Goal: Communication & Community: Share content

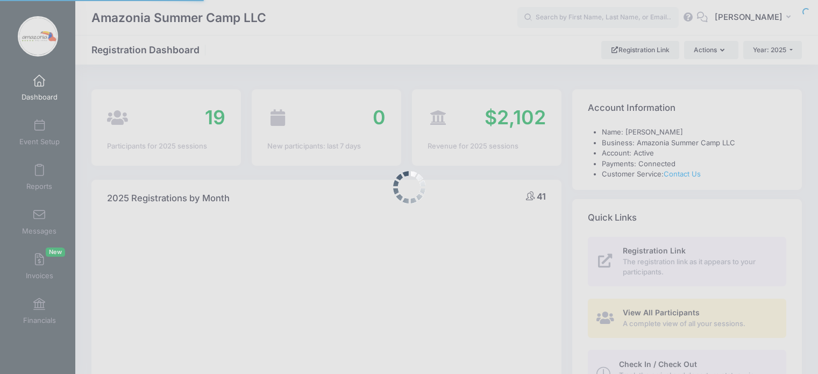
select select
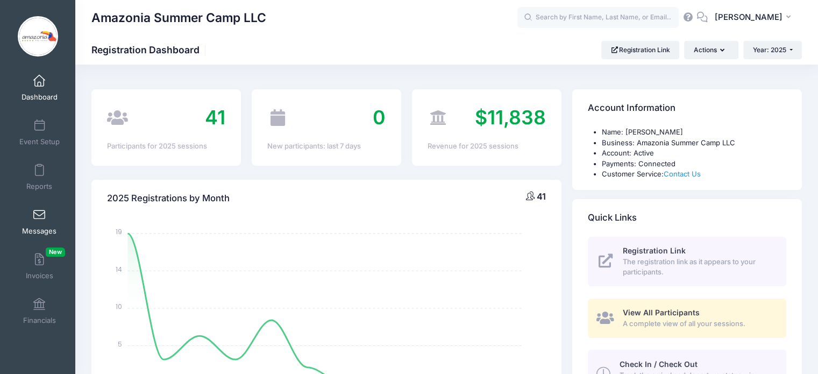
click at [39, 217] on span at bounding box center [39, 215] width 0 height 12
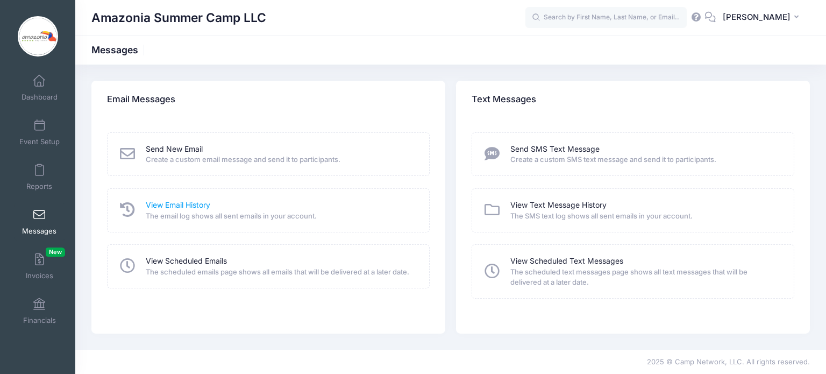
click at [167, 202] on link "View Email History" at bounding box center [178, 204] width 65 height 11
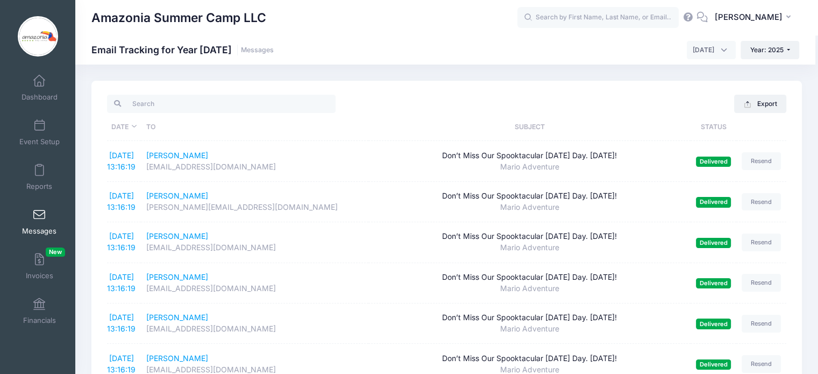
click at [30, 215] on link "Messages" at bounding box center [39, 222] width 51 height 38
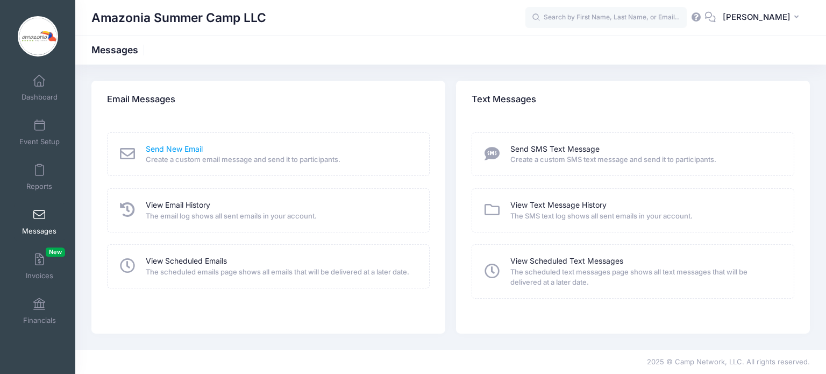
click at [179, 150] on link "Send New Email" at bounding box center [174, 149] width 57 height 11
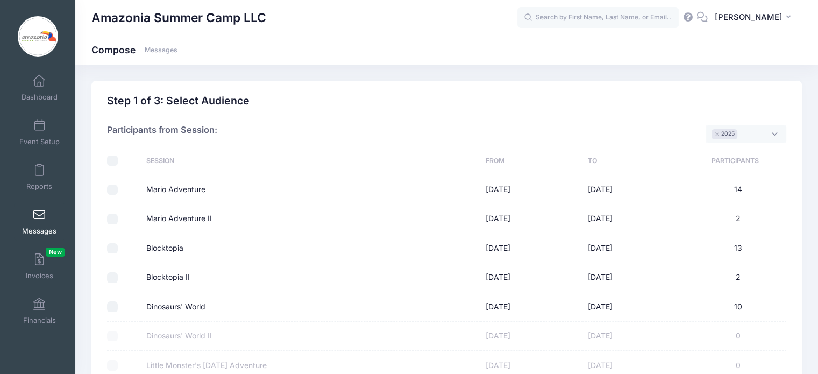
click at [111, 190] on input "Mario Adventure" at bounding box center [112, 189] width 11 height 11
checkbox input "true"
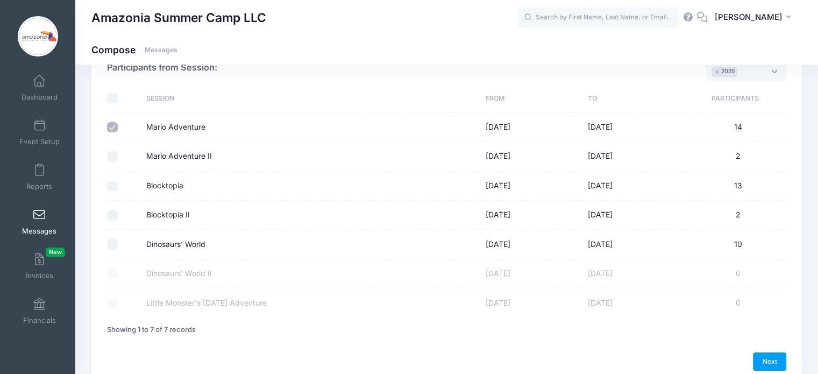
scroll to position [112, 0]
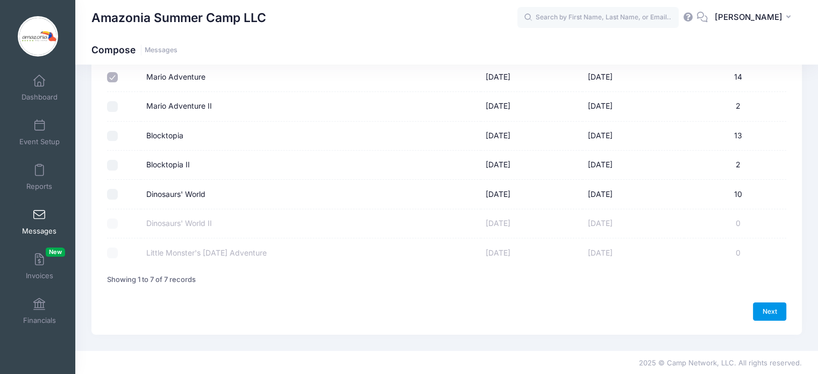
click at [766, 305] on link "Next" at bounding box center [769, 311] width 33 height 18
select select "50"
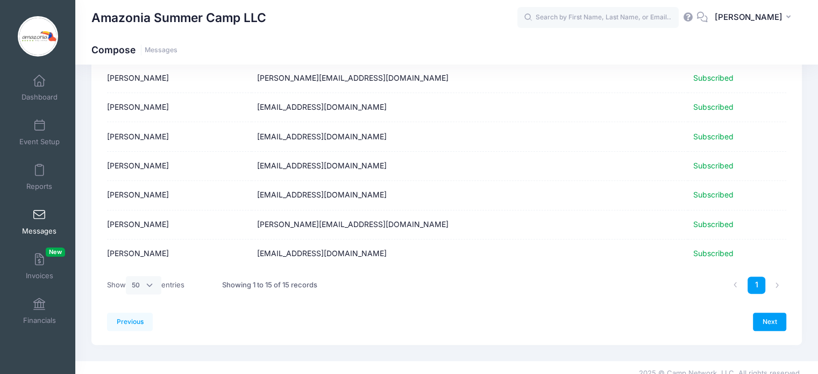
scroll to position [341, 0]
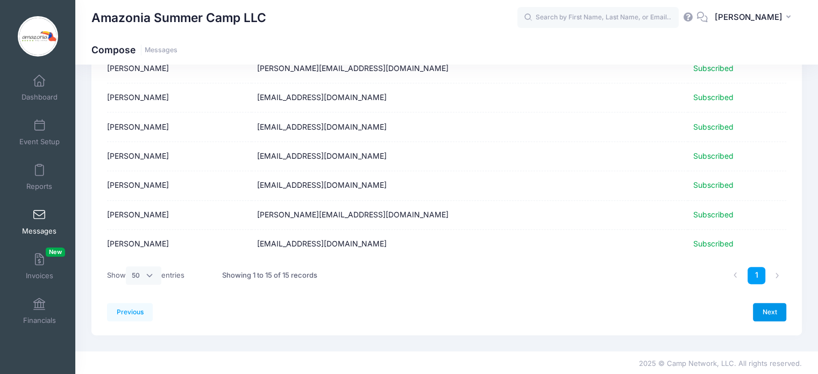
click at [780, 308] on link "Next" at bounding box center [769, 312] width 33 height 18
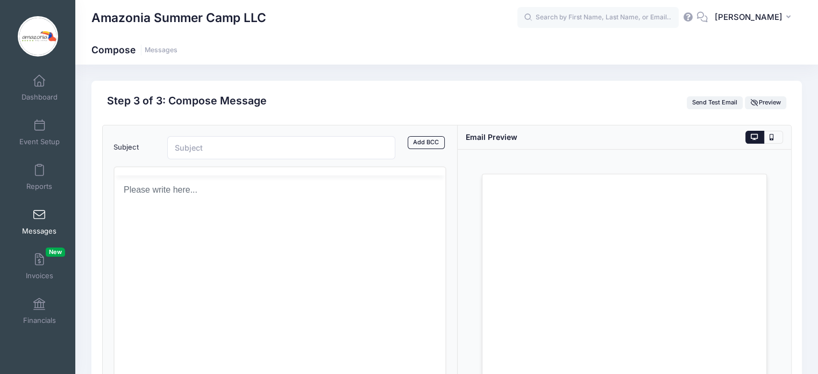
scroll to position [0, 0]
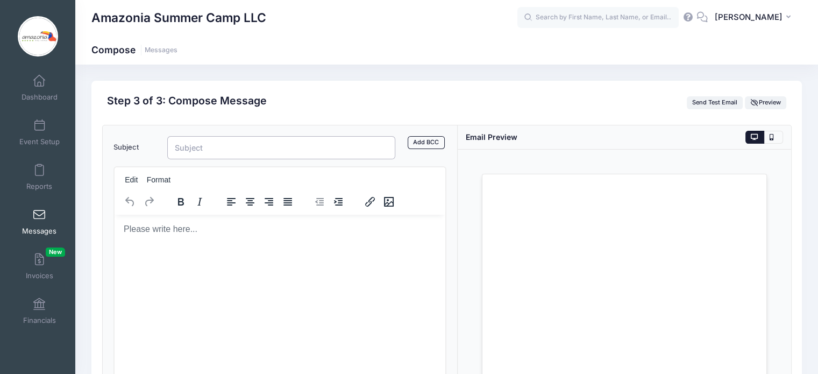
click at [206, 145] on input "Subject" at bounding box center [281, 147] width 229 height 23
paste input "🎃 Exclusive Early Access: Halloween Day Camp Registration Opens Tomorrow!"
type input "🎃 Exclusive Early Access: Halloween Day Camp Registration Opens Tomorrow!"
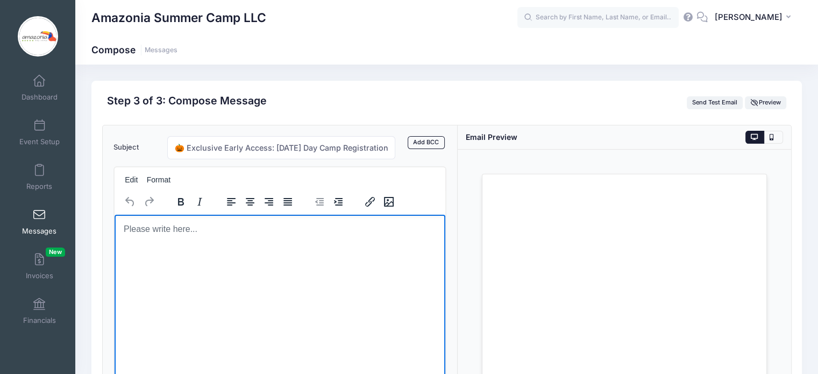
click at [137, 231] on body "Rich Text Area. Press ALT-0 for help." at bounding box center [280, 229] width 314 height 12
paste body "Rich Text Area. Press ALT-0 for help."
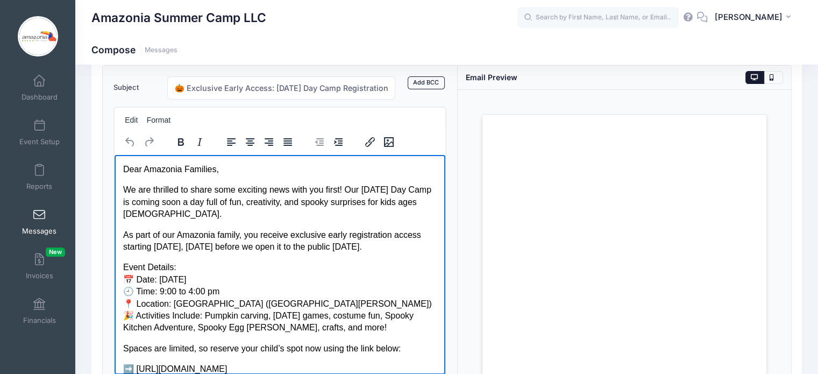
scroll to position [75, 0]
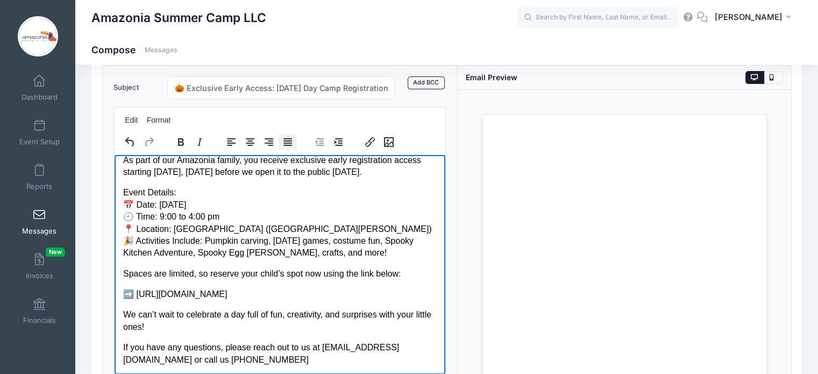
click at [290, 140] on icon "Justify" at bounding box center [287, 142] width 9 height 8
click at [416, 292] on p "➡️ https://portal.campnetwork.com/Register/Register.php?camp_id=398566" at bounding box center [280, 294] width 314 height 12
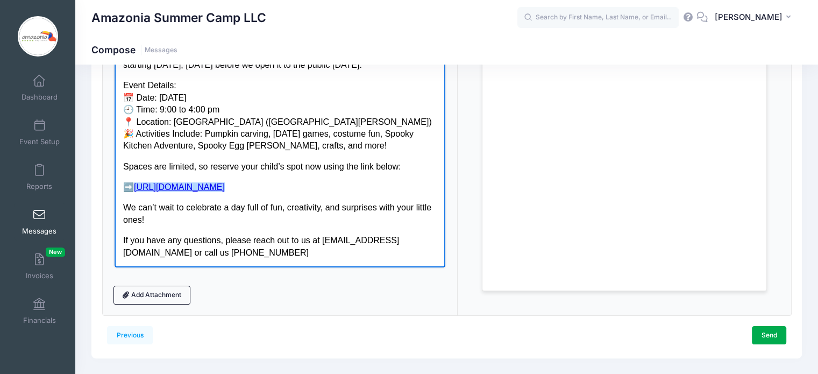
scroll to position [191, 0]
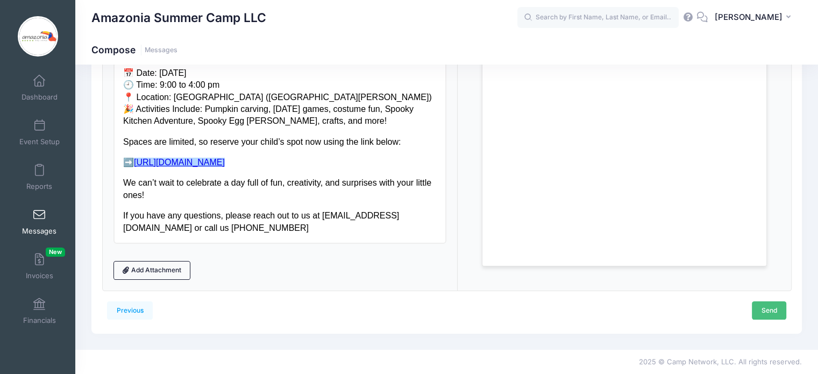
click at [773, 305] on link "Send" at bounding box center [769, 310] width 34 height 18
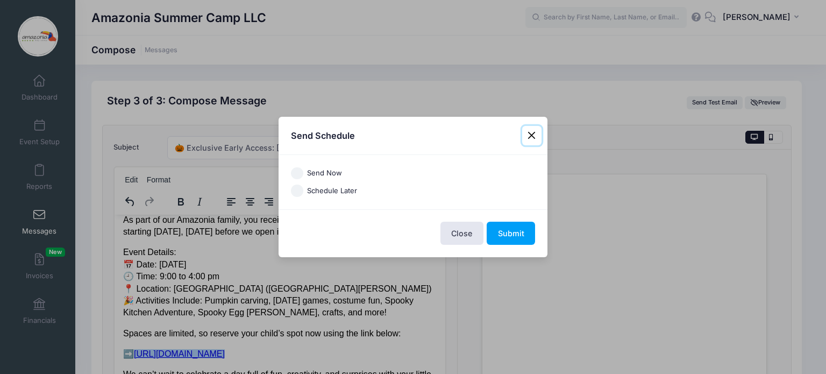
click at [532, 132] on button "Close" at bounding box center [531, 135] width 19 height 19
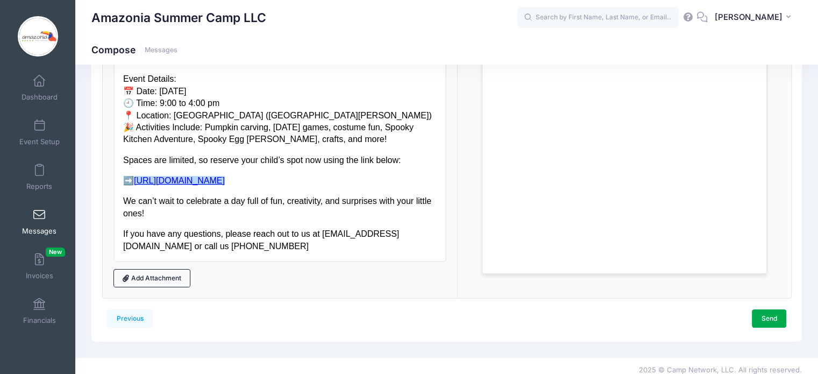
scroll to position [181, 0]
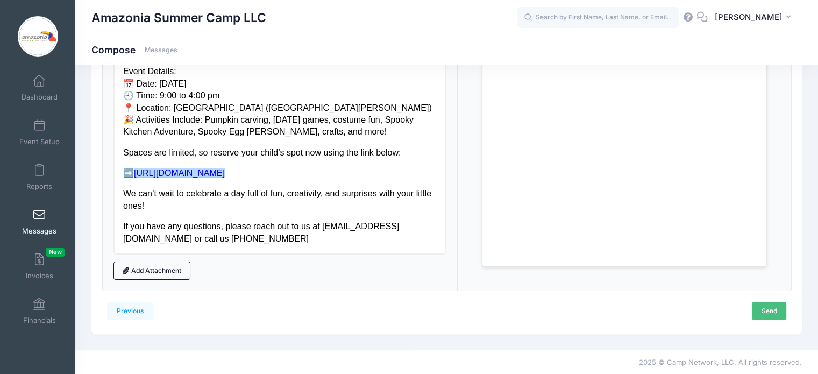
click at [769, 309] on link "Send" at bounding box center [769, 311] width 34 height 18
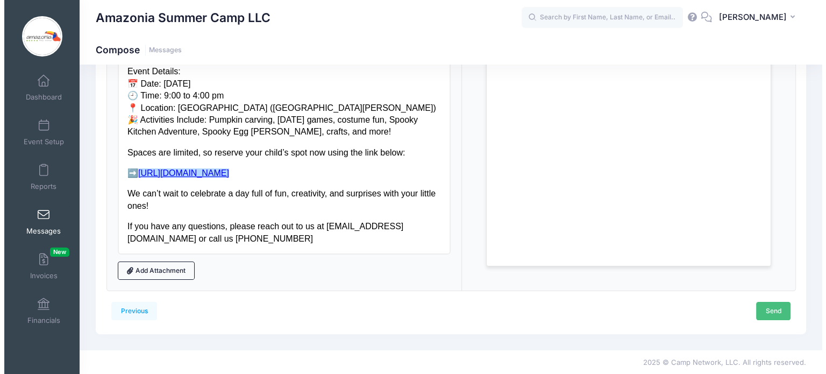
scroll to position [0, 0]
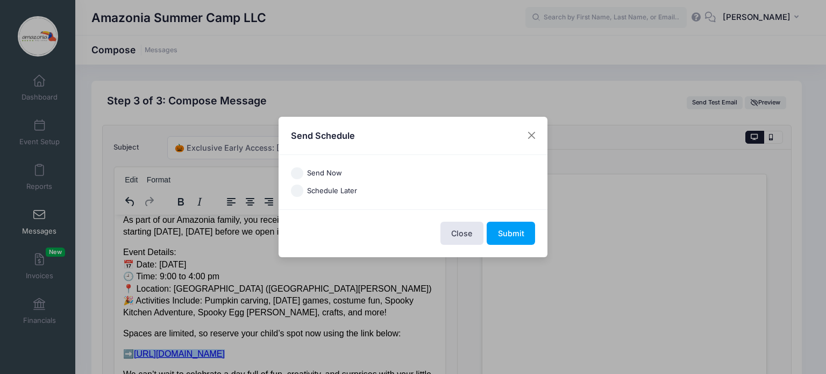
click at [300, 175] on input "Send Now" at bounding box center [297, 173] width 12 height 12
radio input "true"
click at [499, 228] on button "Submit" at bounding box center [511, 233] width 48 height 23
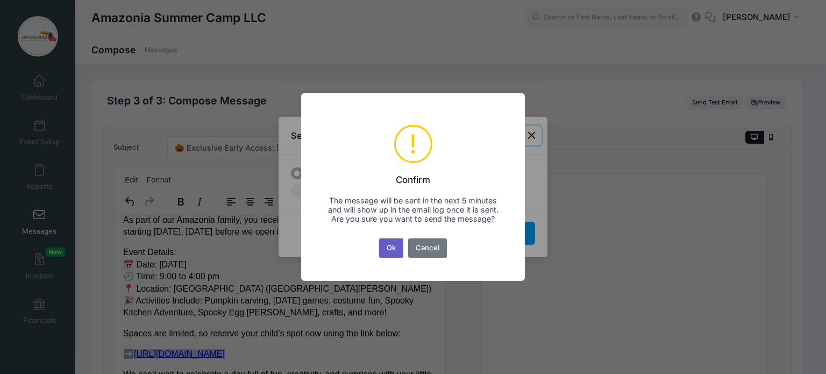
click at [394, 248] on button "Ok" at bounding box center [391, 247] width 25 height 19
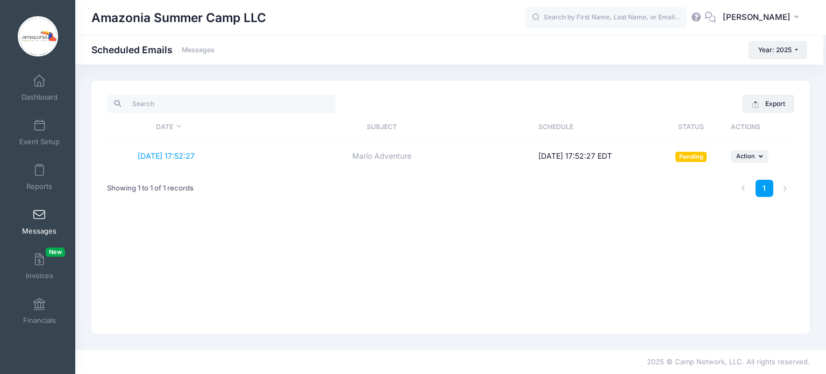
click at [39, 218] on span at bounding box center [39, 215] width 0 height 12
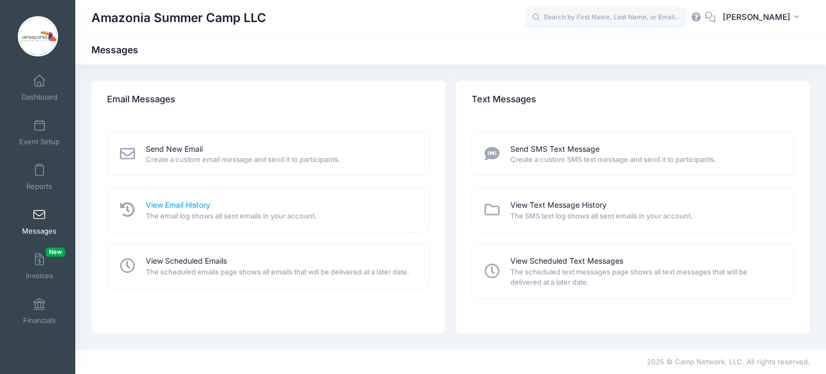
click at [159, 200] on link "View Email History" at bounding box center [178, 204] width 65 height 11
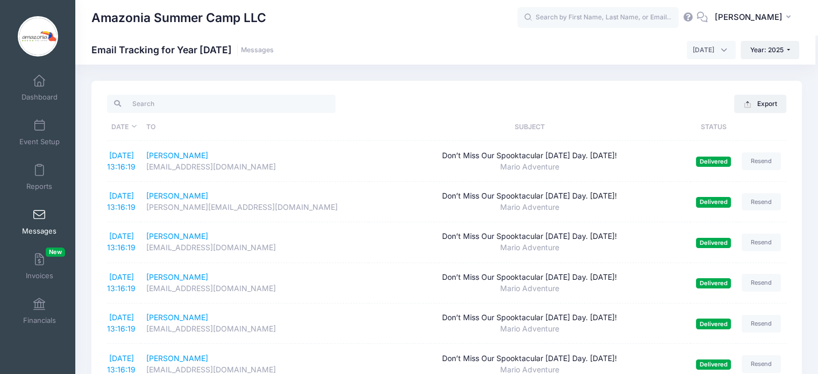
click at [35, 221] on link "Messages" at bounding box center [39, 222] width 51 height 38
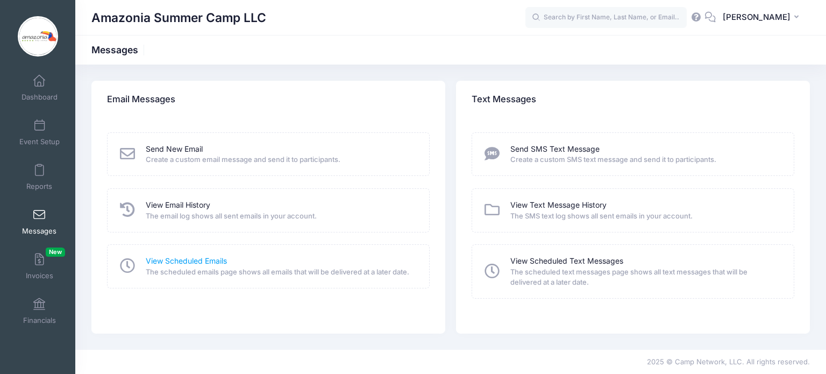
click at [217, 260] on link "View Scheduled Emails" at bounding box center [186, 260] width 81 height 11
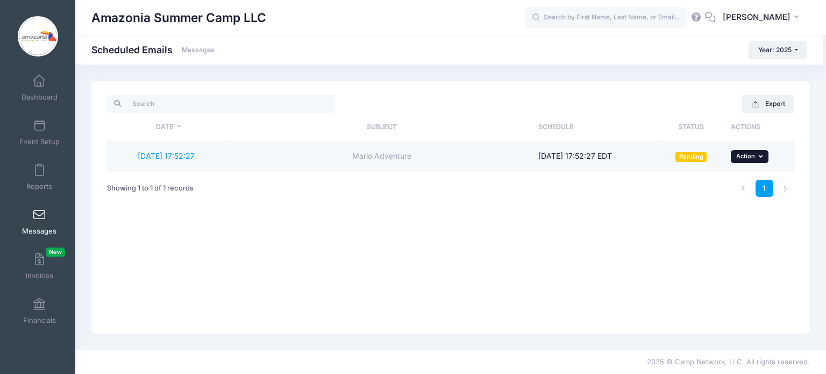
click at [761, 153] on icon "button" at bounding box center [762, 156] width 6 height 6
click at [728, 176] on link "Send Now" at bounding box center [728, 179] width 70 height 20
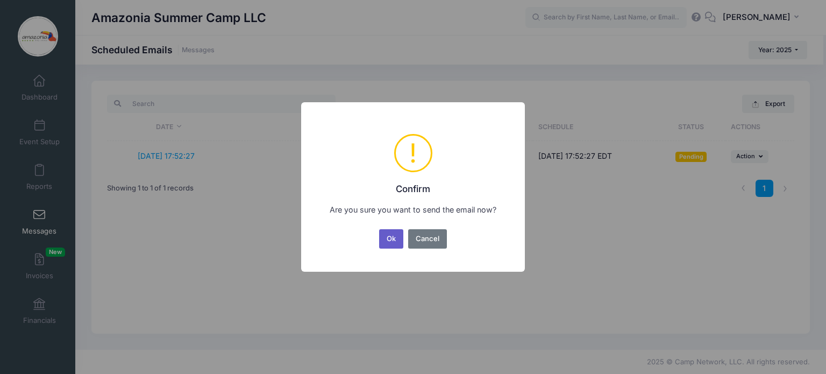
click at [385, 242] on button "Ok" at bounding box center [391, 238] width 25 height 19
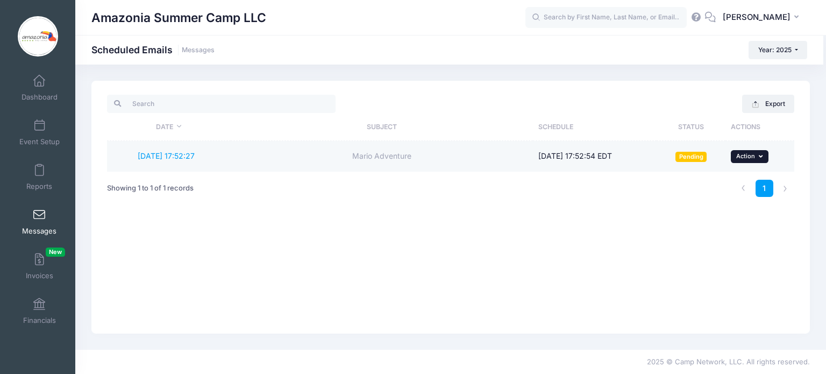
click at [764, 159] on icon "button" at bounding box center [762, 156] width 6 height 6
click at [719, 196] on link "Reschedule" at bounding box center [728, 200] width 70 height 20
type input "09/05/2025"
type input "17:52"
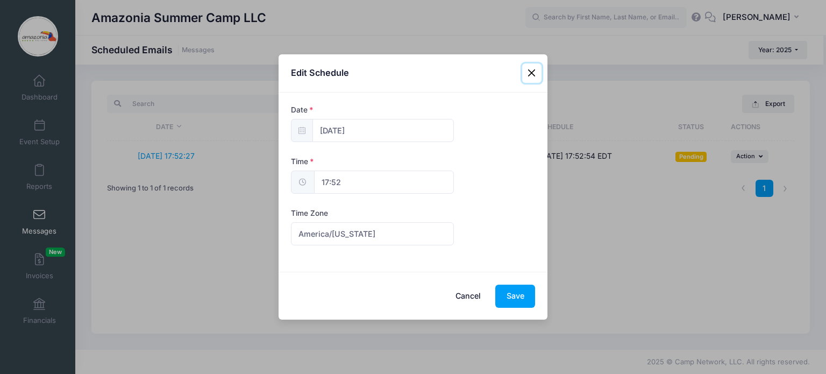
click at [339, 187] on input "17:52" at bounding box center [384, 181] width 140 height 23
click at [530, 77] on button "Close" at bounding box center [531, 72] width 19 height 19
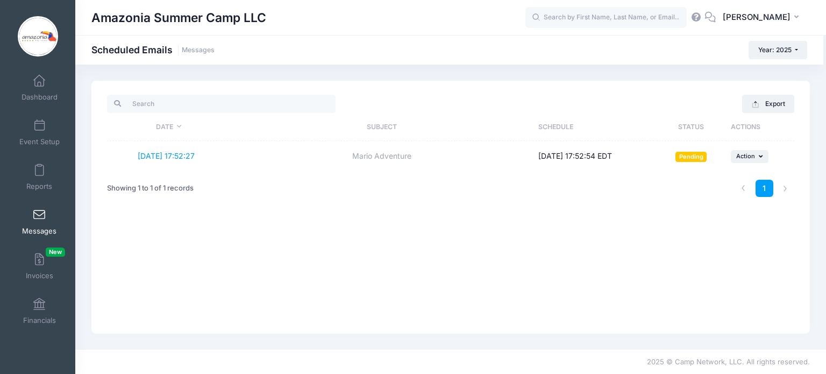
click at [39, 210] on span at bounding box center [39, 215] width 0 height 12
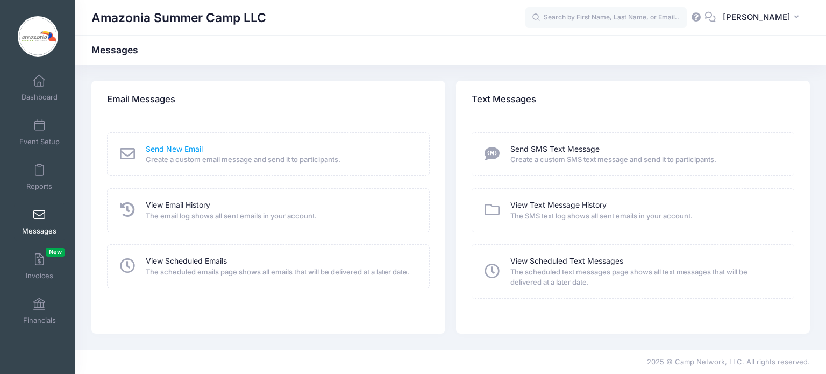
click at [173, 149] on link "Send New Email" at bounding box center [174, 149] width 57 height 11
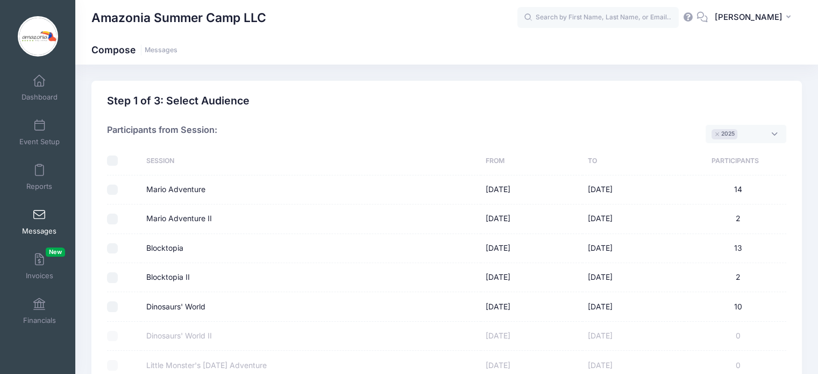
click at [107, 219] on input "Mario Adventure II" at bounding box center [112, 218] width 11 height 11
checkbox input "true"
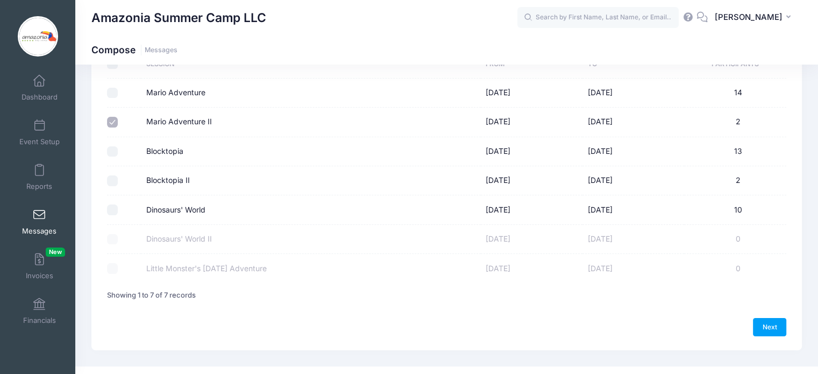
scroll to position [112, 0]
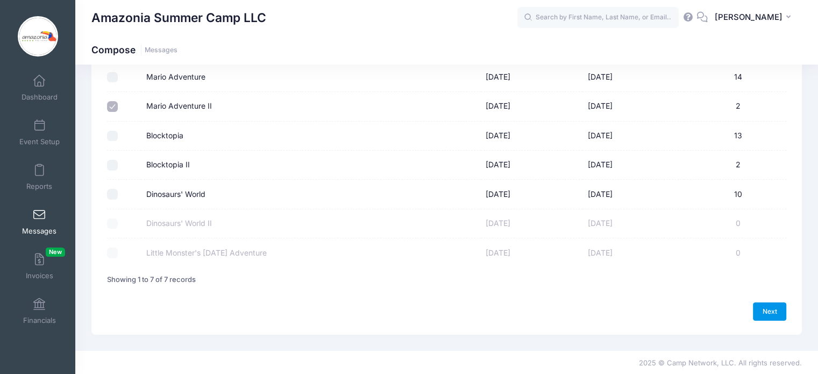
click at [768, 309] on link "Next" at bounding box center [769, 311] width 33 height 18
select select "50"
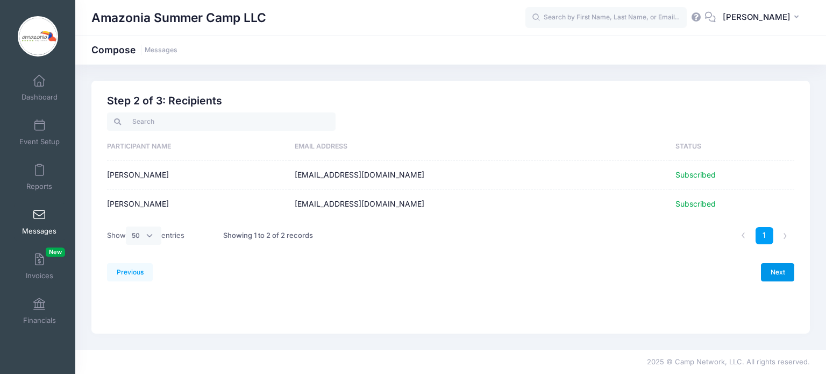
click at [778, 275] on link "Next" at bounding box center [777, 272] width 33 height 18
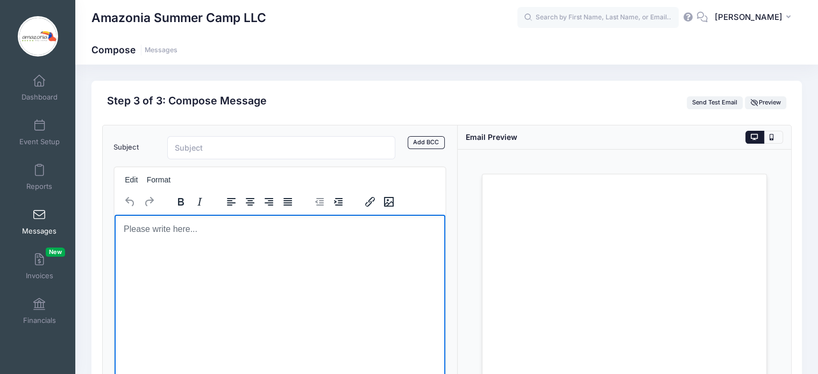
click at [248, 243] on html at bounding box center [279, 228] width 331 height 29
paste body "Rich Text Area. Press ALT-0 for help."
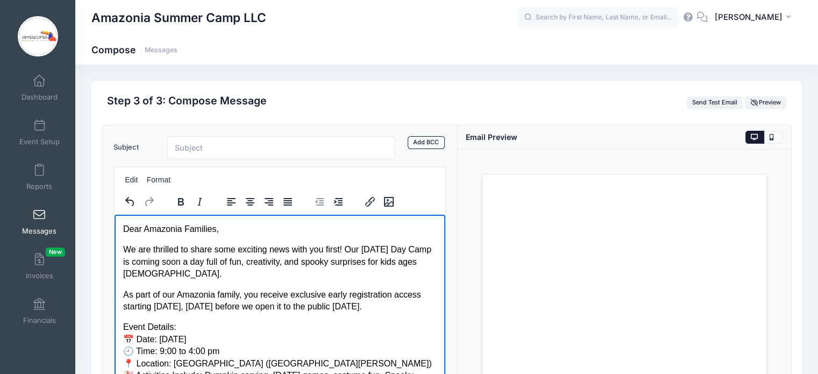
scroll to position [75, 0]
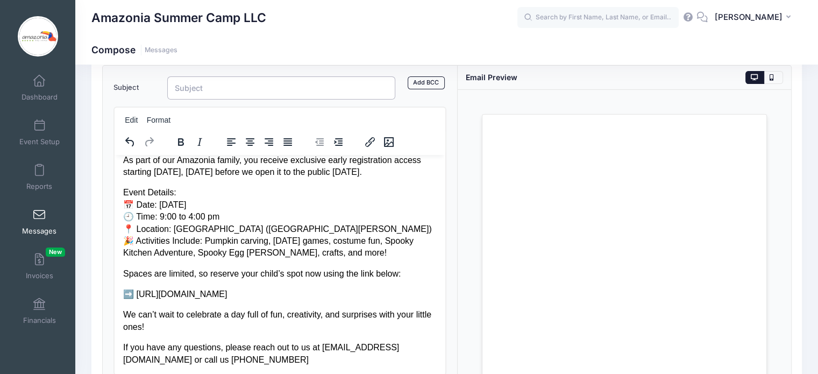
click at [194, 89] on input "Subject" at bounding box center [281, 87] width 229 height 23
paste input "🎃 Exclusive Early Access: Halloween Day Camp Registration Opens Tomorrow!"
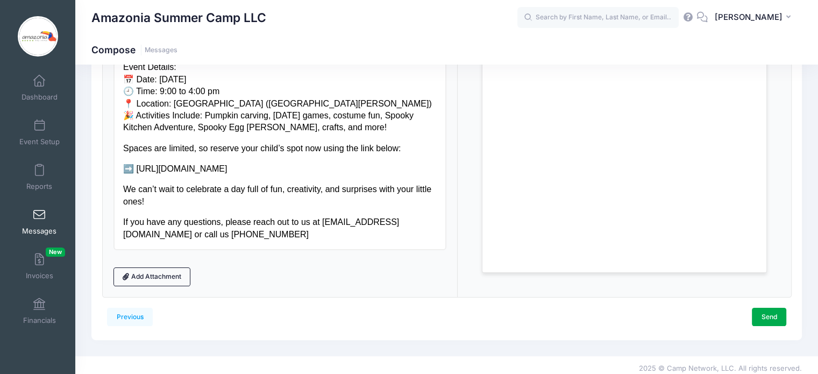
scroll to position [191, 0]
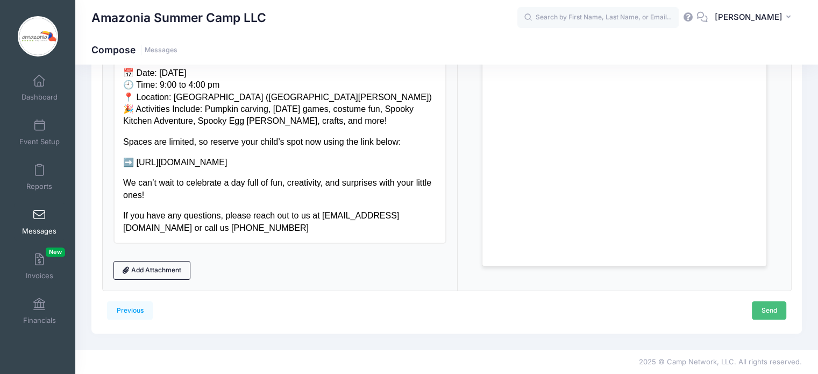
type input "🎃 Exclusive Early Access: Halloween Day Camp Registration Opens Tomorrow!"
click at [769, 309] on link "Send" at bounding box center [769, 310] width 34 height 18
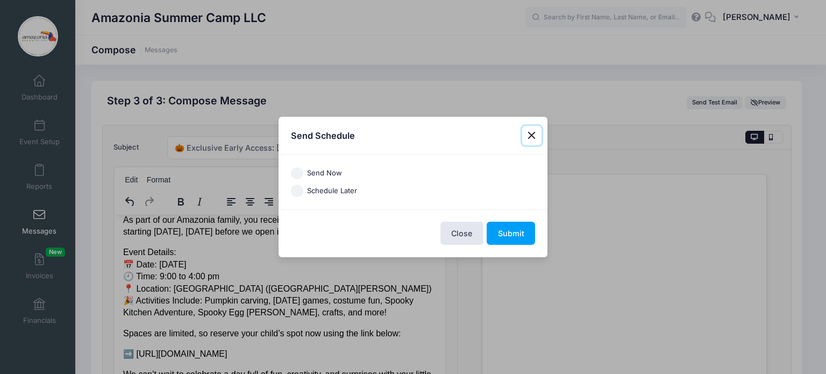
click at [528, 132] on button "Close" at bounding box center [531, 135] width 19 height 19
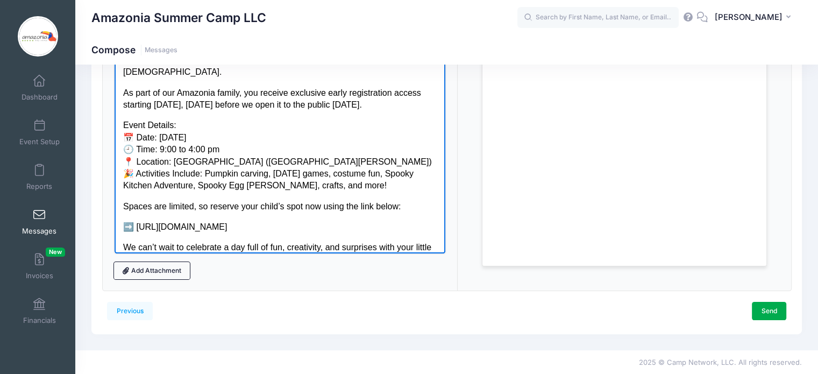
scroll to position [26, 0]
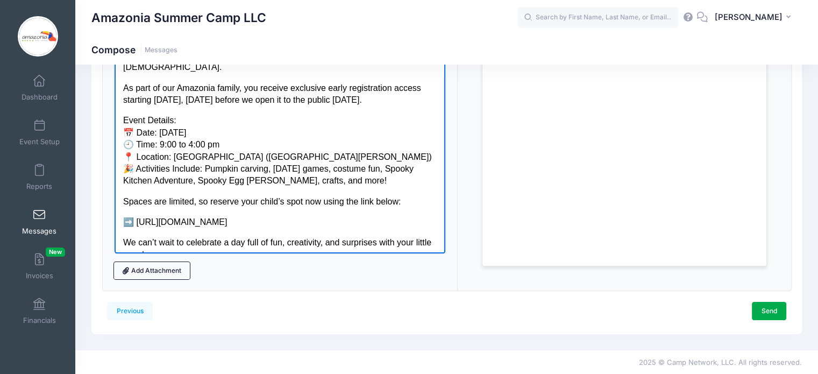
click at [418, 222] on p "➡️ https://portal.campnetwork.com/Register/Register.php?camp_id=398566" at bounding box center [280, 222] width 314 height 12
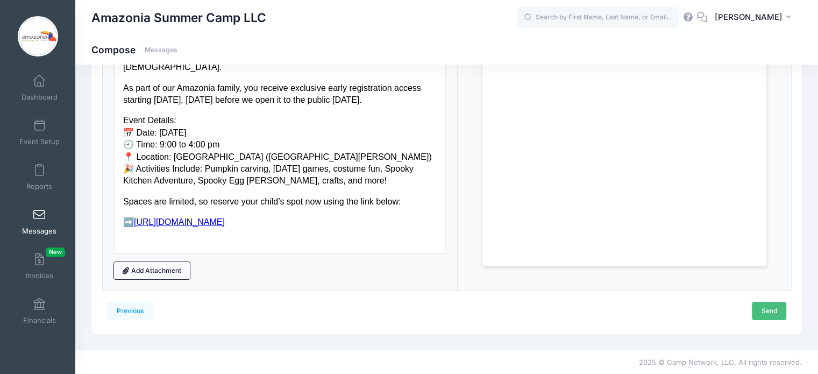
click at [769, 308] on link "Send" at bounding box center [769, 311] width 34 height 18
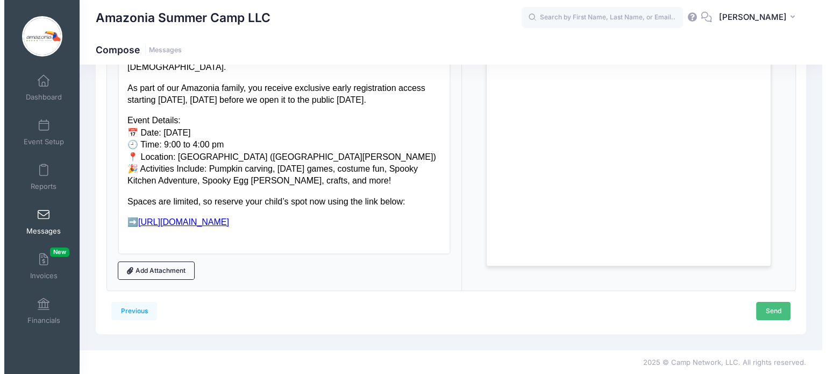
scroll to position [0, 0]
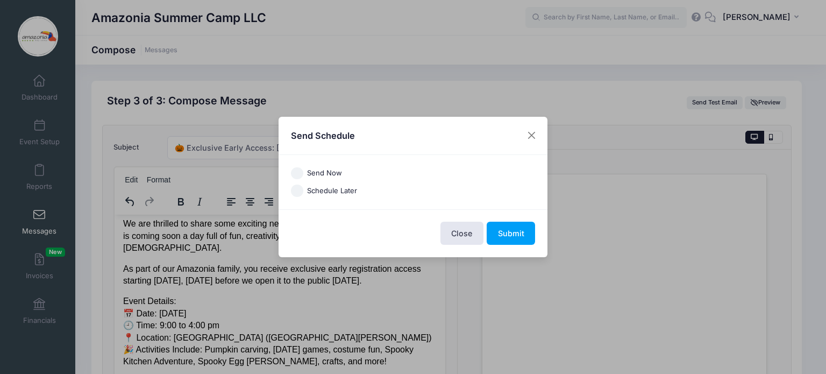
click at [297, 176] on input "Send Now" at bounding box center [297, 173] width 12 height 12
radio input "true"
click at [512, 232] on button "Submit" at bounding box center [511, 233] width 48 height 23
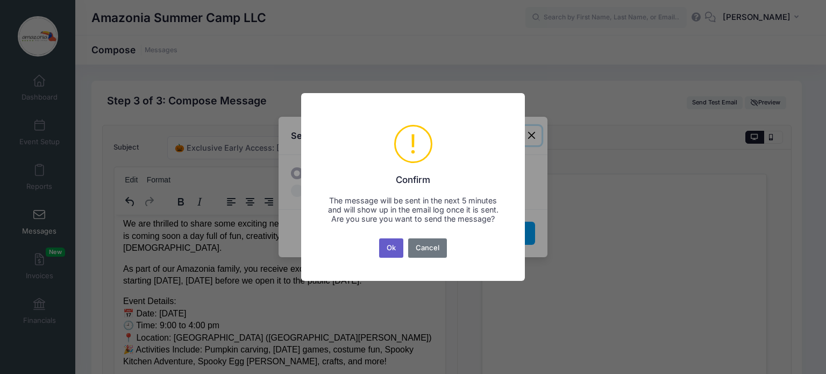
click at [390, 251] on button "Ok" at bounding box center [391, 247] width 25 height 19
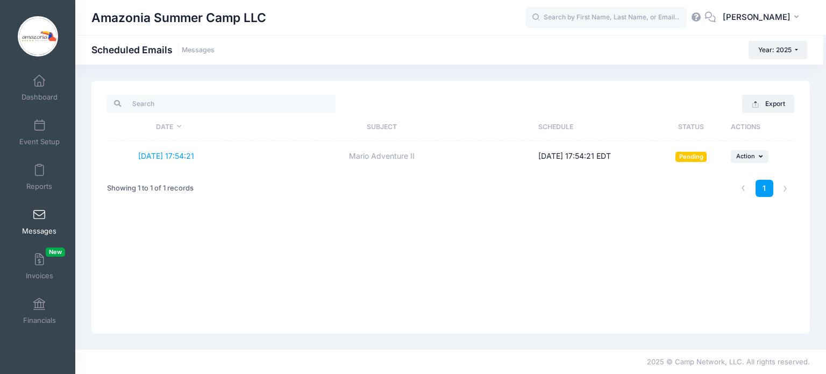
click at [39, 217] on span at bounding box center [39, 215] width 0 height 12
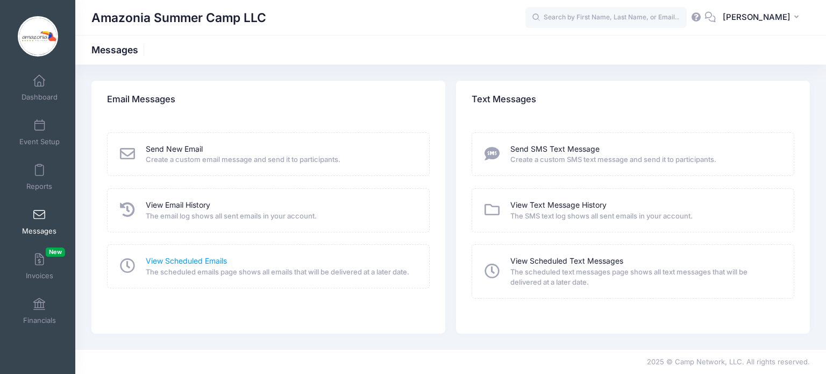
click at [167, 255] on link "View Scheduled Emails" at bounding box center [186, 260] width 81 height 11
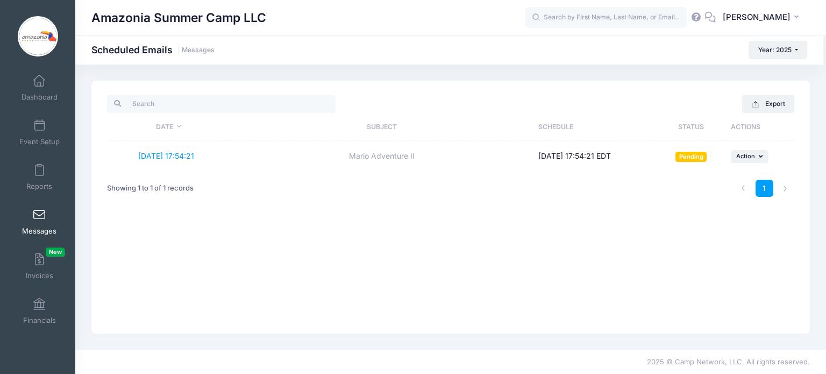
click at [39, 212] on span at bounding box center [39, 215] width 0 height 12
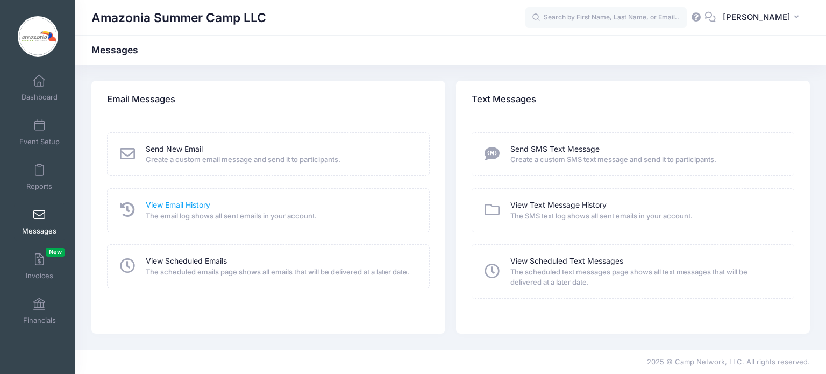
click at [164, 205] on link "View Email History" at bounding box center [178, 204] width 65 height 11
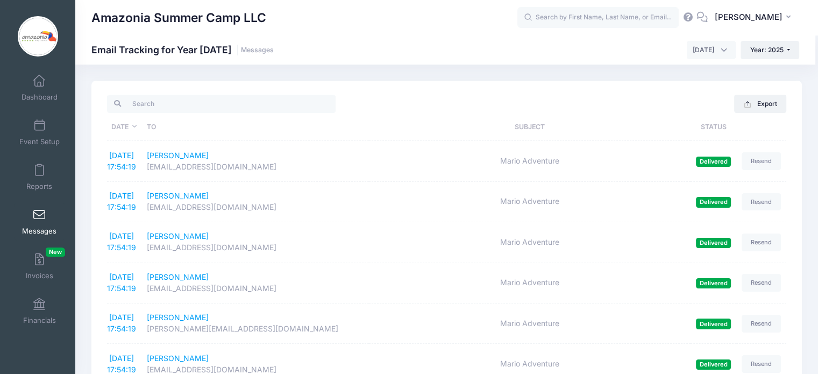
click at [39, 217] on span at bounding box center [39, 215] width 0 height 12
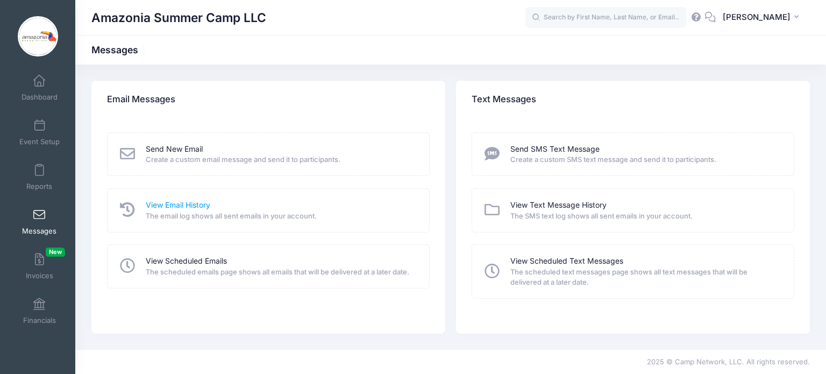
click at [193, 199] on link "View Email History" at bounding box center [178, 204] width 65 height 11
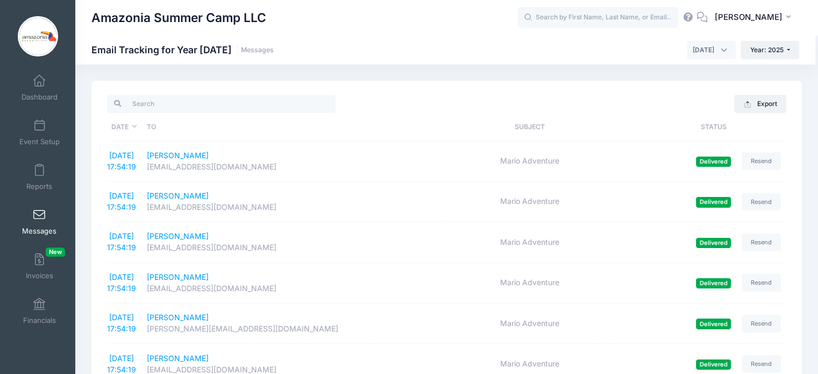
click at [44, 219] on link "Messages" at bounding box center [39, 222] width 51 height 38
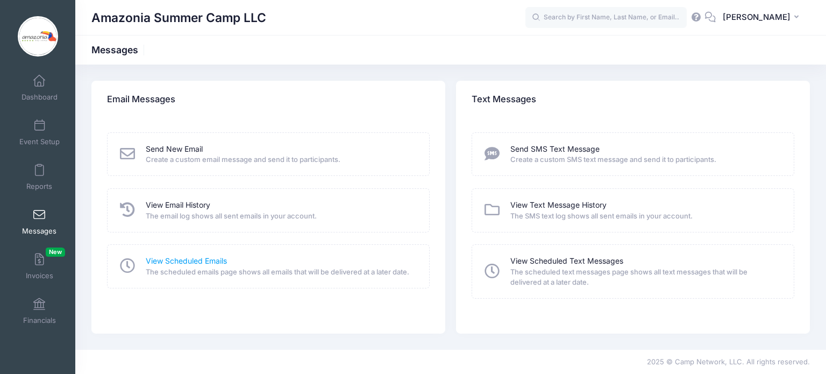
click at [172, 258] on link "View Scheduled Emails" at bounding box center [186, 260] width 81 height 11
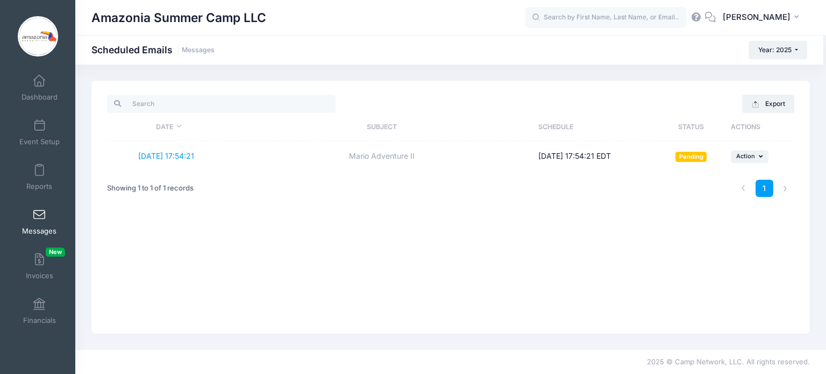
click at [35, 221] on link "Messages" at bounding box center [39, 222] width 51 height 38
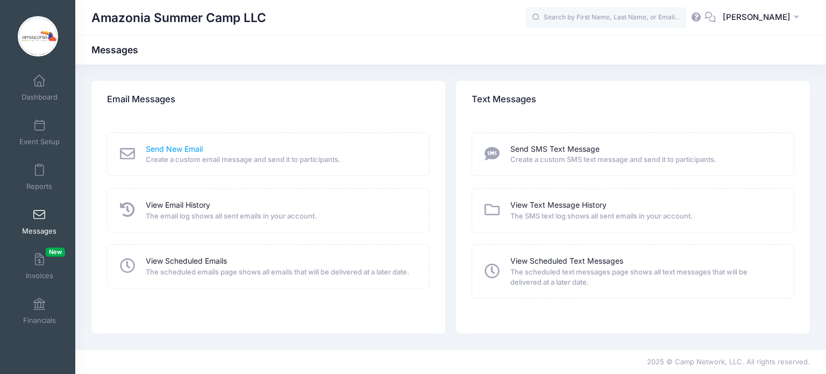
click at [166, 150] on link "Send New Email" at bounding box center [174, 149] width 57 height 11
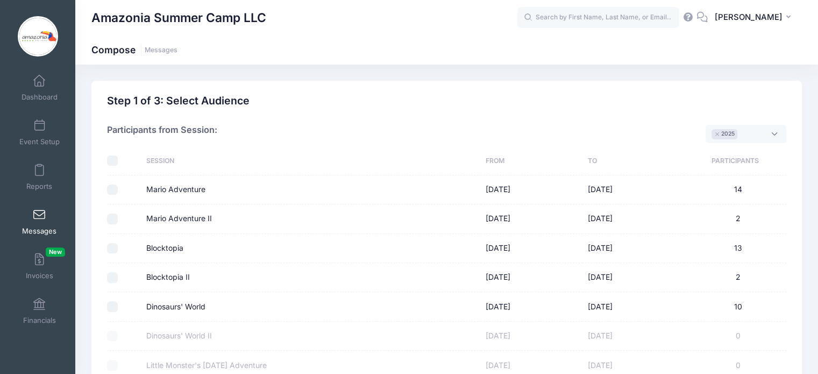
click at [109, 247] on input "Blocktopia" at bounding box center [112, 248] width 11 height 11
checkbox input "true"
click at [110, 280] on input "Blocktopia II" at bounding box center [112, 277] width 11 height 11
checkbox input "true"
click at [109, 308] on input "Dinosaurs' World" at bounding box center [112, 306] width 11 height 11
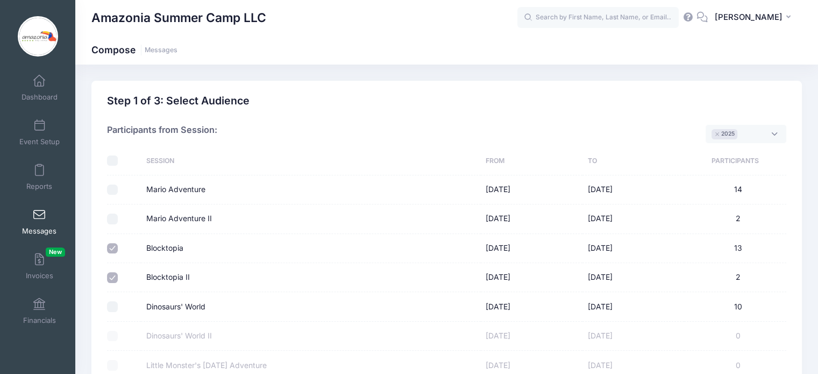
checkbox input "true"
click at [110, 282] on td at bounding box center [124, 277] width 34 height 29
click at [112, 275] on input "Blocktopia II" at bounding box center [112, 277] width 11 height 11
checkbox input "true"
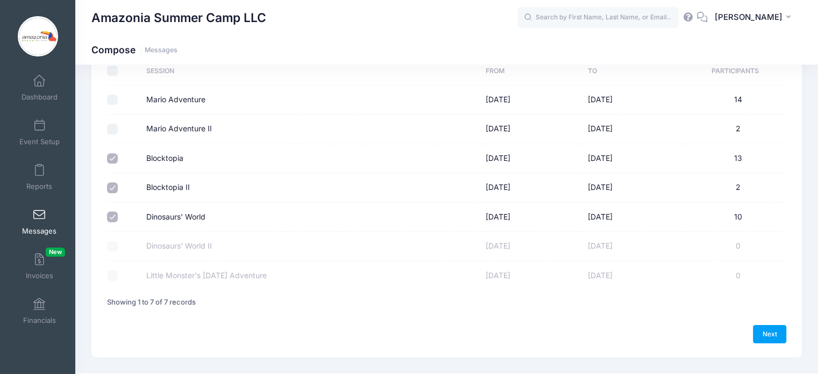
scroll to position [112, 0]
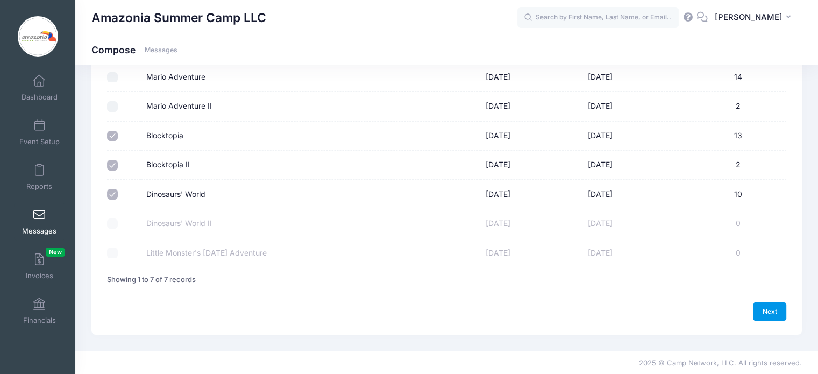
click at [764, 313] on link "Next" at bounding box center [769, 311] width 33 height 18
select select "50"
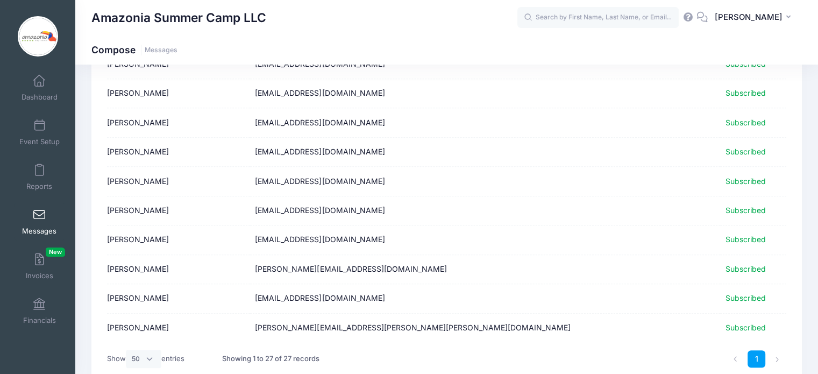
scroll to position [691, 0]
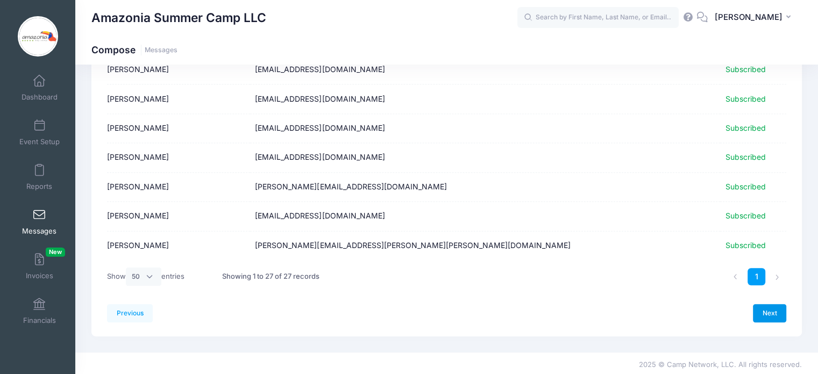
click at [768, 309] on link "Next" at bounding box center [769, 313] width 33 height 18
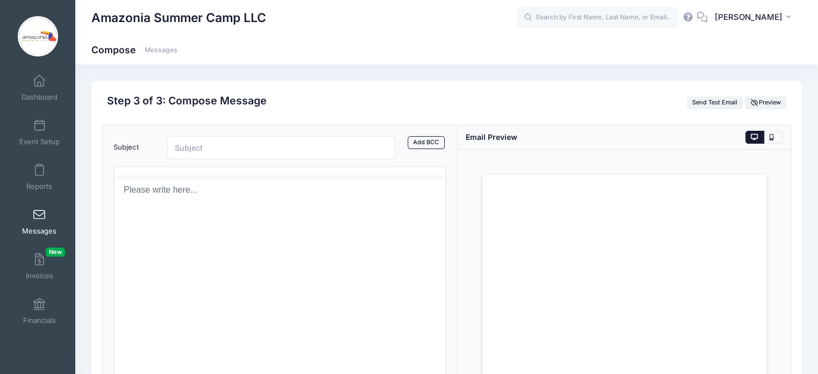
scroll to position [0, 0]
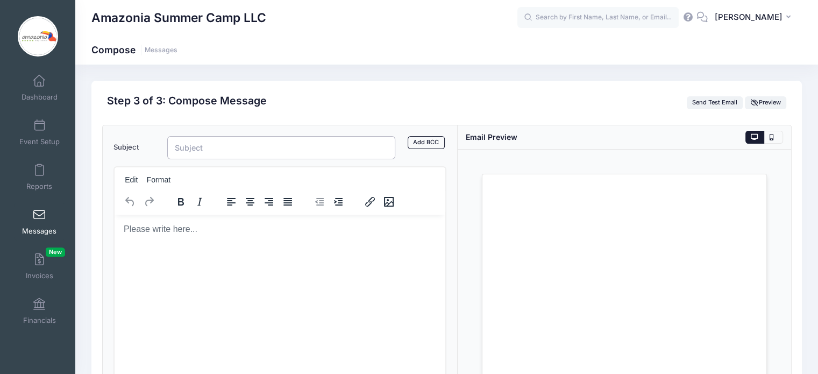
click at [196, 143] on input "Subject" at bounding box center [281, 147] width 229 height 23
paste input "🎃 Exclusive Early Access: [DATE] Day Camp Registration Opens [DATE]!"
type input "🎃 Exclusive Early Access: [DATE] Day Camp Registration Opens [DATE]!"
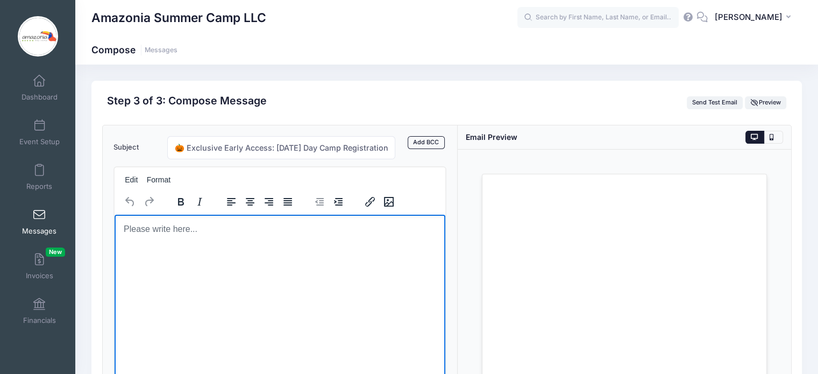
click at [127, 226] on body "Rich Text Area. Press ALT-0 for help." at bounding box center [280, 229] width 314 height 12
paste body "Rich Text Area. Press ALT-0 for help."
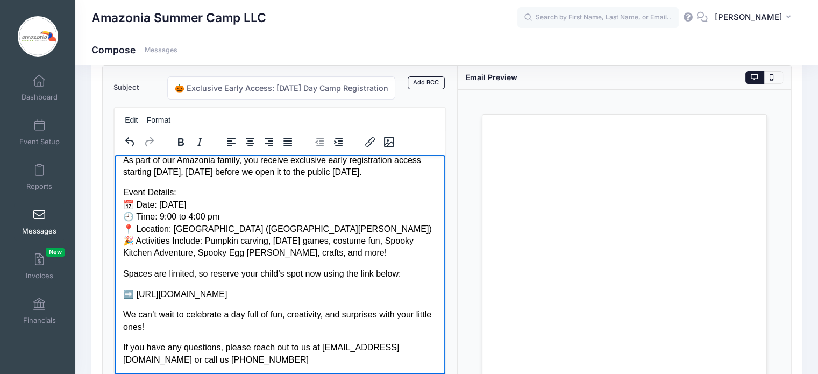
click at [416, 296] on p "➡️ https://portal.campnetwork.com/Register/Register.php?camp_id=398566" at bounding box center [280, 294] width 314 height 12
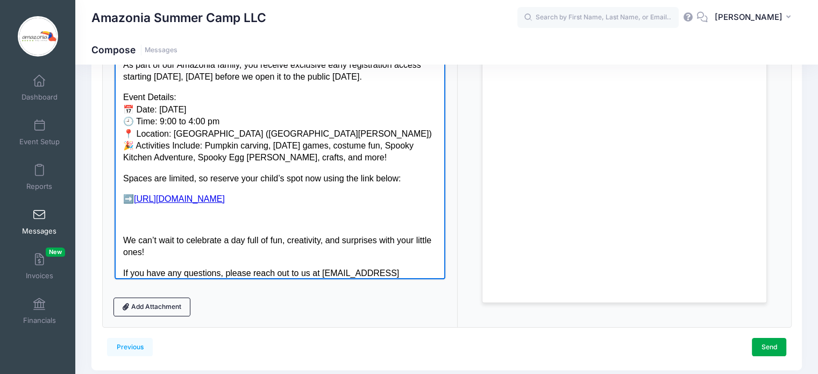
scroll to position [191, 0]
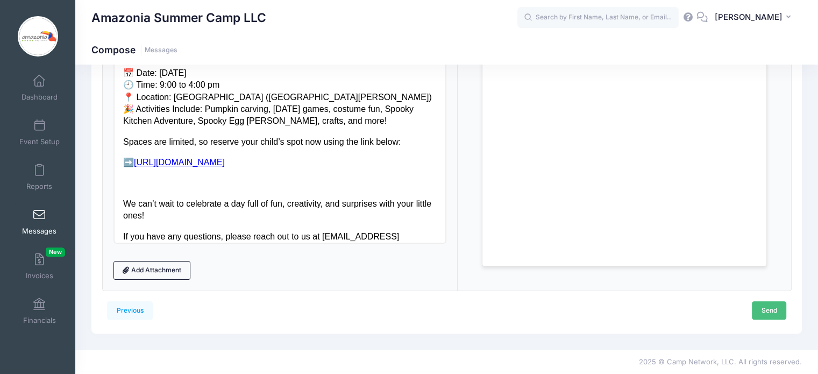
click at [771, 313] on link "Send" at bounding box center [769, 310] width 34 height 18
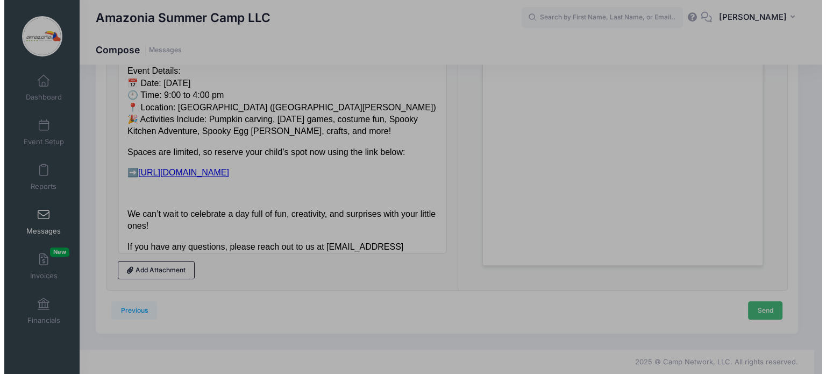
scroll to position [0, 0]
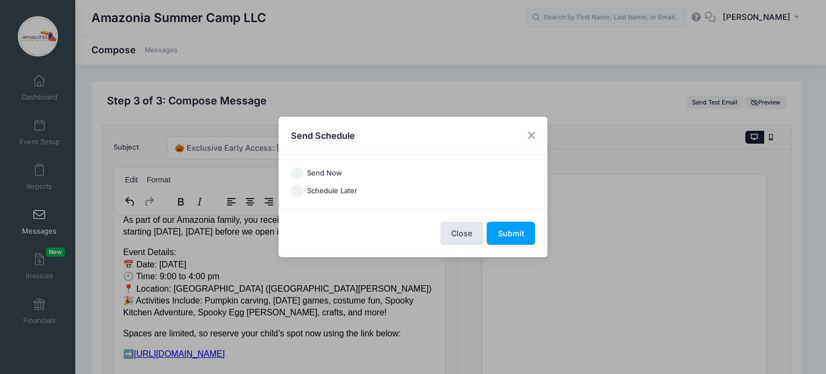
click at [297, 172] on input "Send Now" at bounding box center [297, 173] width 12 height 12
radio input "true"
click at [507, 230] on button "Submit" at bounding box center [511, 233] width 48 height 23
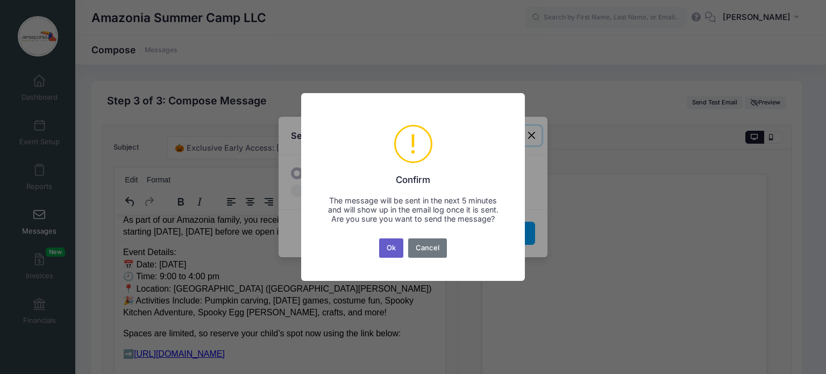
click at [395, 251] on button "Ok" at bounding box center [391, 247] width 25 height 19
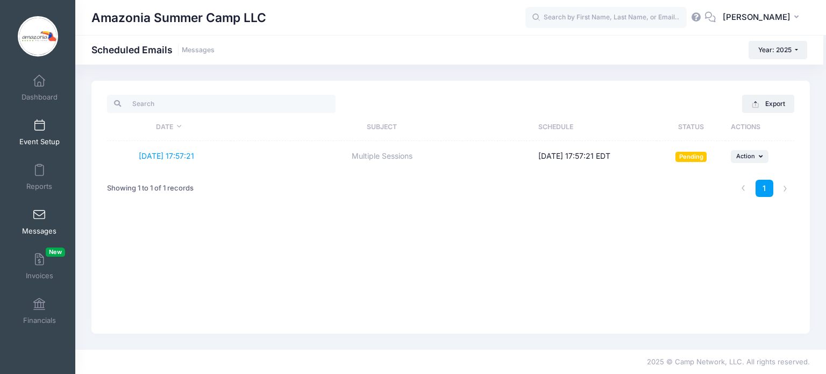
click at [33, 134] on link "Event Setup" at bounding box center [39, 132] width 51 height 38
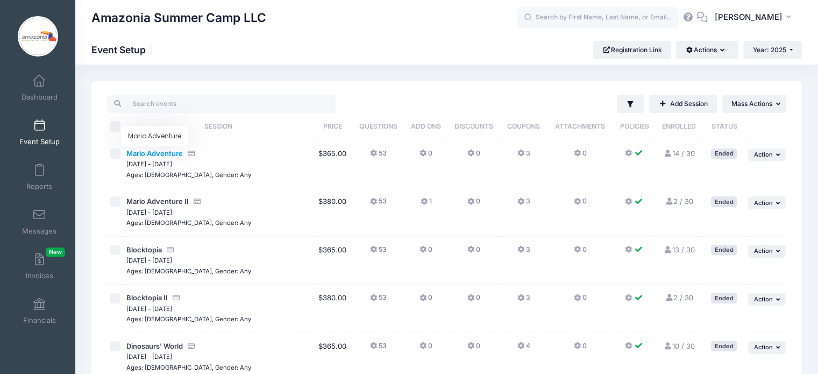
click at [176, 152] on span "Mario Adventure" at bounding box center [154, 153] width 56 height 9
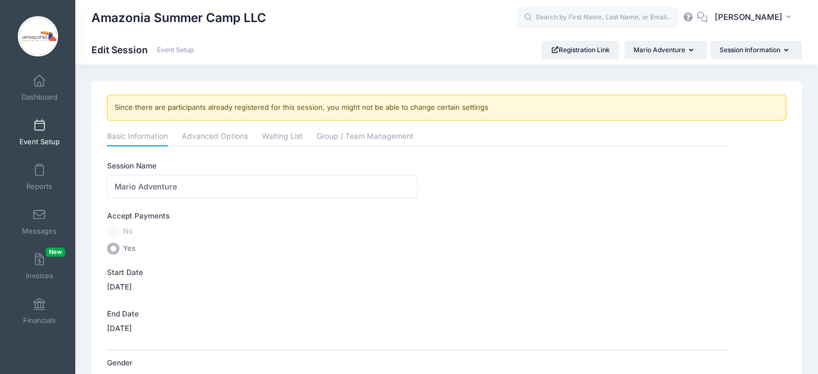
click at [39, 126] on span at bounding box center [39, 126] width 0 height 12
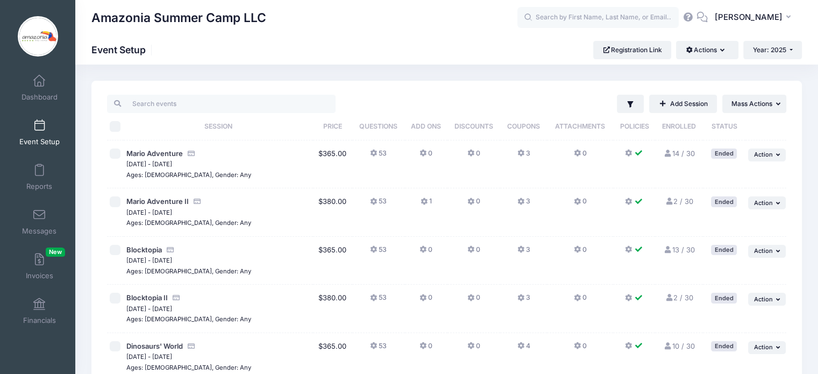
click at [676, 152] on link "14 / 30 Full" at bounding box center [679, 153] width 31 height 9
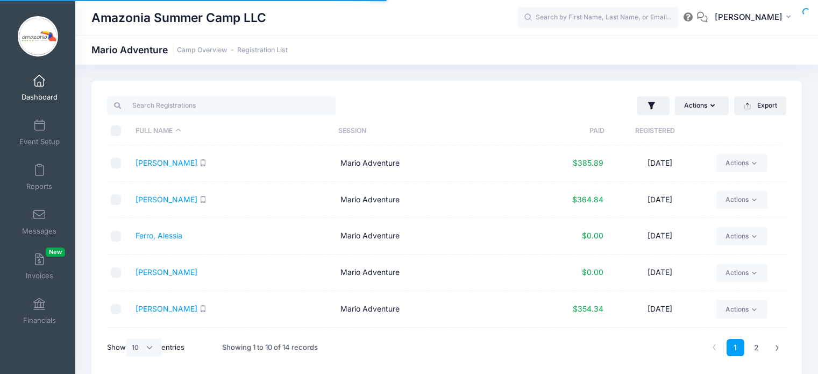
select select "10"
click at [152, 163] on link "Doblas, Ian" at bounding box center [167, 162] width 62 height 9
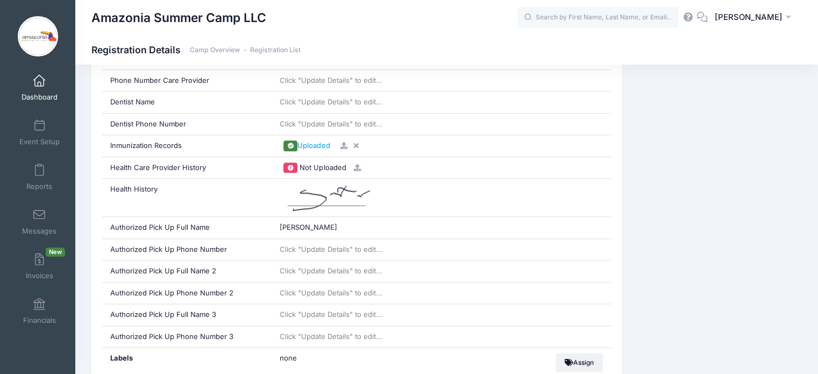
scroll to position [1235, 0]
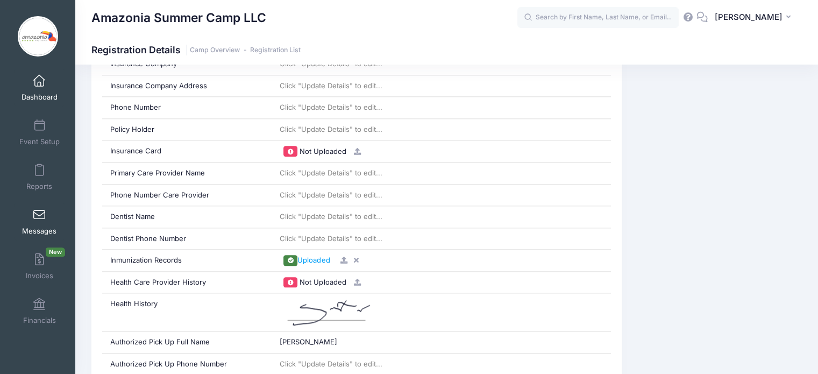
click at [39, 219] on span at bounding box center [39, 215] width 0 height 12
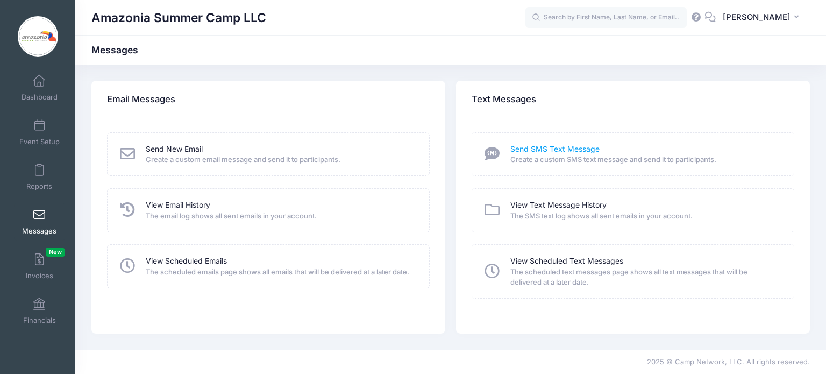
click at [543, 149] on link "Send SMS Text Message" at bounding box center [554, 149] width 89 height 11
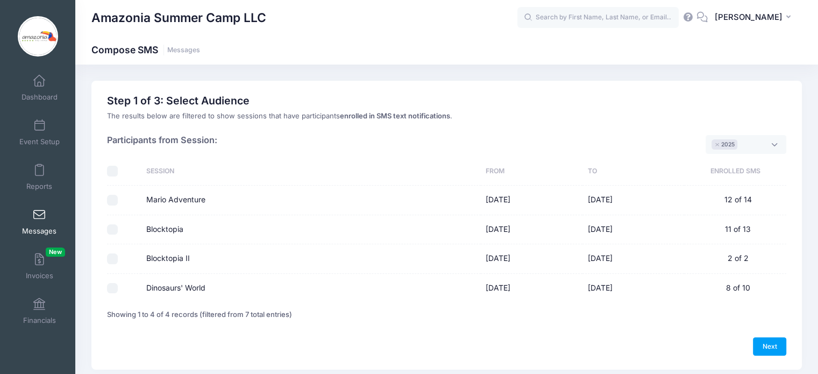
click at [112, 198] on input "Mario Adventure" at bounding box center [112, 200] width 11 height 11
checkbox input "true"
click at [108, 226] on input "Blocktopia" at bounding box center [112, 229] width 11 height 11
checkbox input "true"
click at [111, 256] on input "Blocktopia II" at bounding box center [112, 258] width 11 height 11
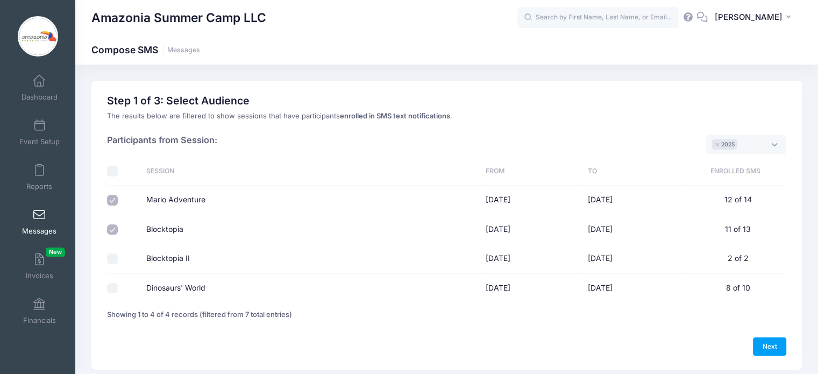
checkbox input "true"
click at [108, 290] on input "Dinosaurs' World" at bounding box center [112, 288] width 11 height 11
checkbox input "true"
click at [764, 343] on link "Next" at bounding box center [769, 346] width 33 height 18
select select "50"
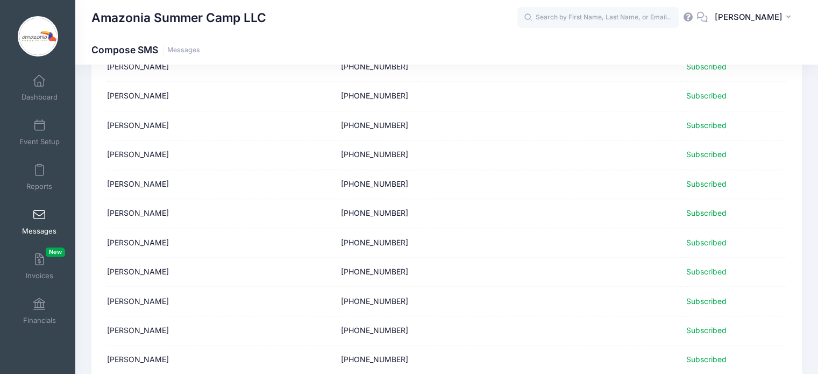
scroll to position [866, 0]
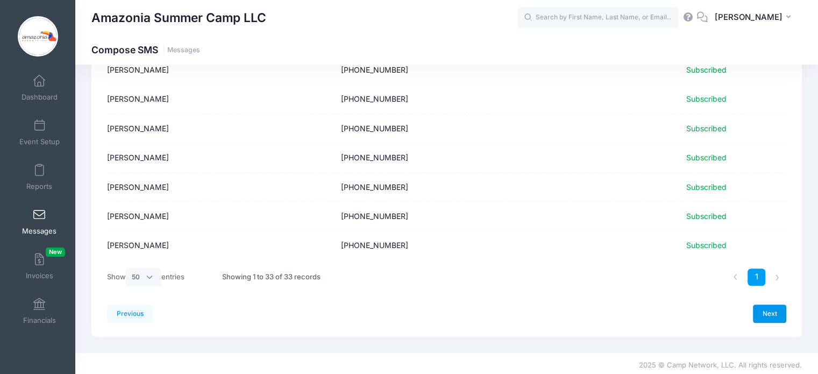
click at [769, 309] on link "Next" at bounding box center [769, 313] width 33 height 18
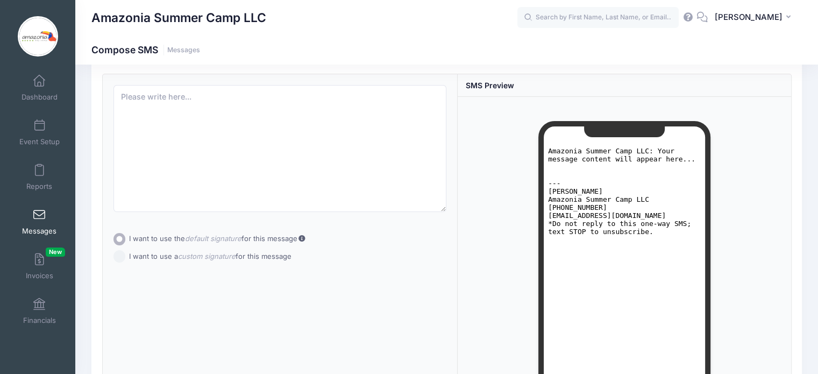
scroll to position [0, 0]
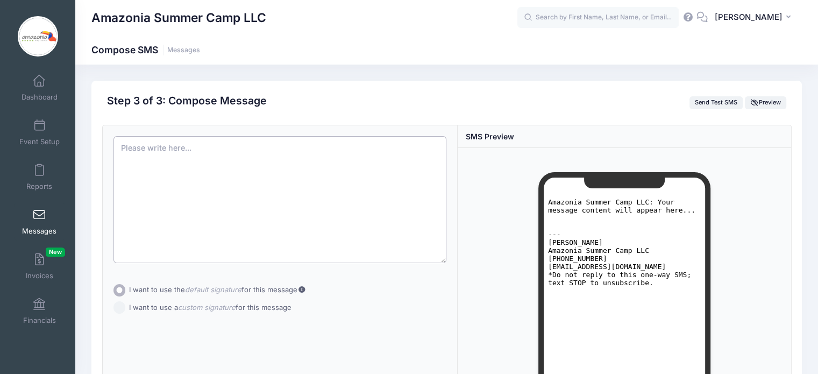
click at [165, 147] on textarea at bounding box center [279, 199] width 333 height 127
paste textarea "Dear Amazonia Families, We are thrilled to share some exciting news with you fi…"
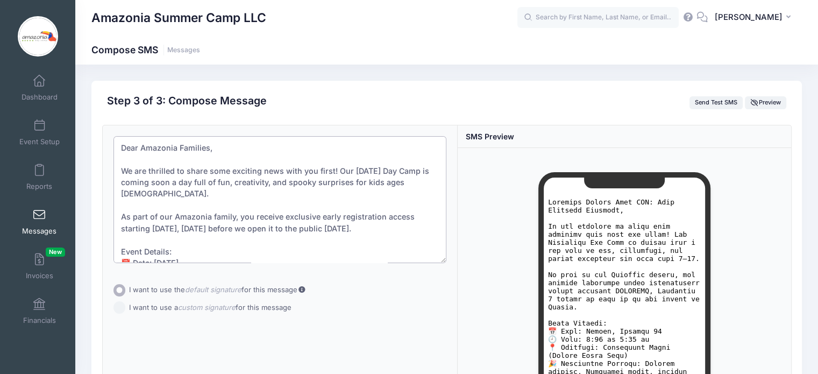
scroll to position [178, 0]
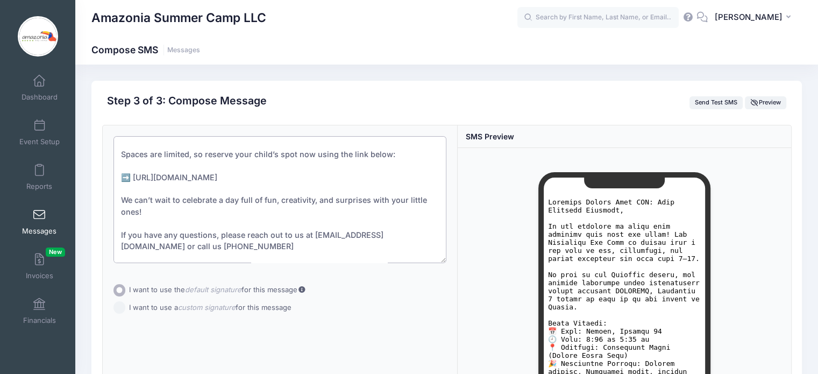
click at [410, 167] on textarea "Dear Amazonia Families, We are thrilled to share some exciting news with you fi…" at bounding box center [279, 199] width 333 height 127
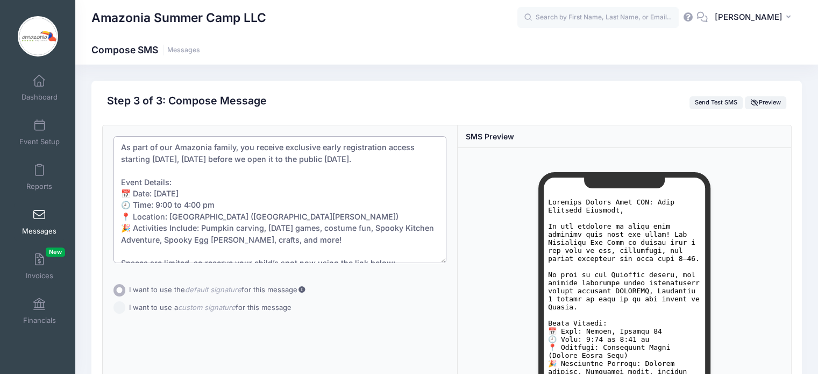
scroll to position [0, 0]
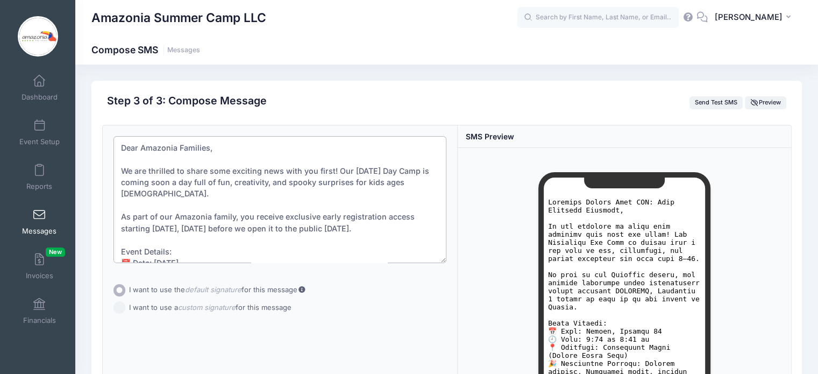
type textarea "Dear Amazonia Families, We are thrilled to share some exciting news with you fi…"
click at [123, 309] on div "Subject Add CC Add BCC CC ​ BCC ​" at bounding box center [280, 313] width 355 height 376
click at [119, 296] on input "I want to use a custom signature for this message" at bounding box center [119, 297] width 12 height 12
radio input "true"
click at [119, 278] on input "I want to use the default signature for this message" at bounding box center [119, 279] width 12 height 12
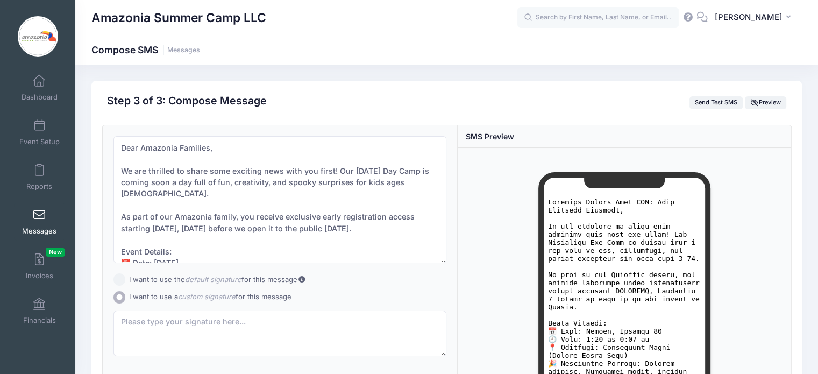
radio input "true"
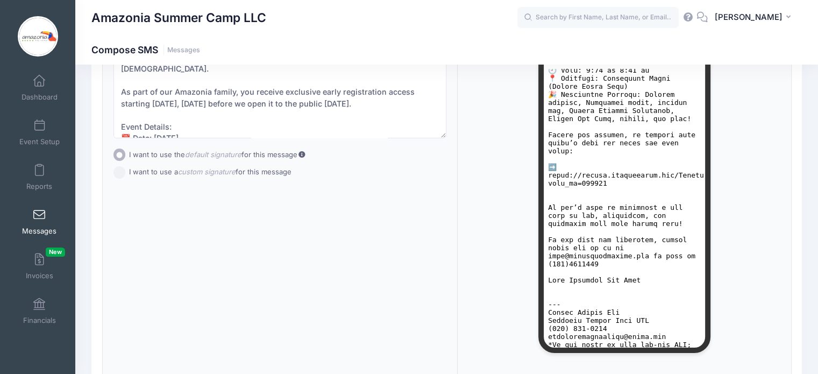
scroll to position [163, 0]
drag, startPoint x: 702, startPoint y: 201, endPoint x: 1253, endPoint y: 382, distance: 580.2
drag, startPoint x: 548, startPoint y: 303, endPoint x: 660, endPoint y: 326, distance: 114.7
click at [660, 326] on pre at bounding box center [623, 141] width 153 height 427
copy pre "ca [PERSON_NAME] Amazonia Summer Camp LLC [PHONE_NUMBER] [EMAIL_ADDRESS][DOMAIN…"
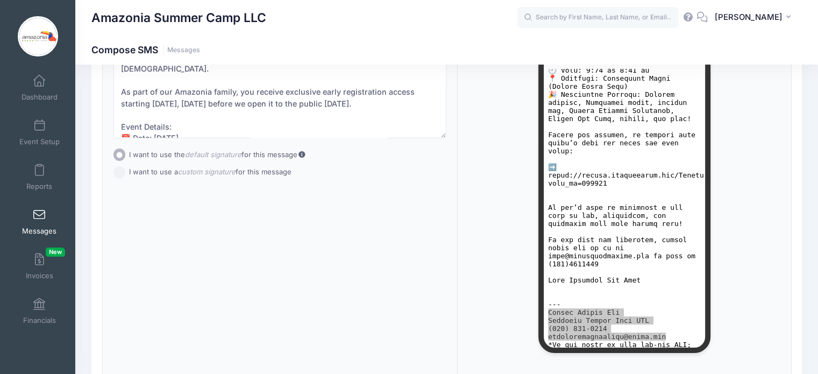
click at [120, 170] on input "I want to use a custom signature for this message" at bounding box center [119, 172] width 12 height 12
radio input "true"
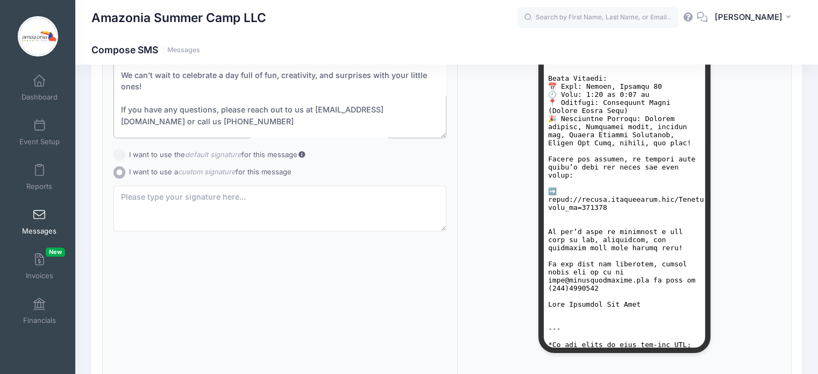
scroll to position [196, 0]
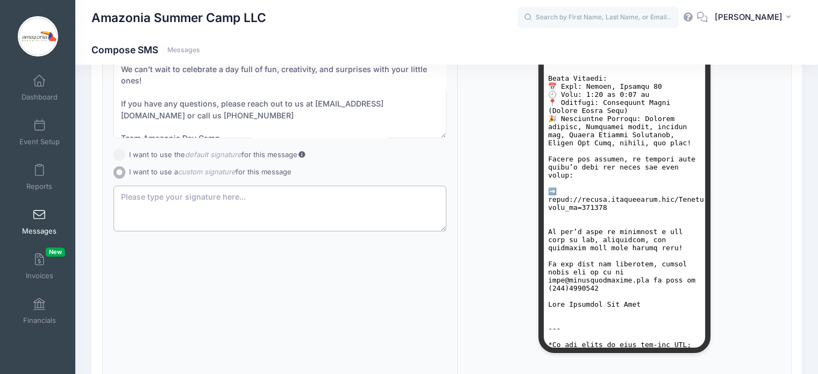
click at [129, 191] on textarea at bounding box center [279, 209] width 333 height 46
paste textarea "[PERSON_NAME] Amazonia Summer Camp LLC [PHONE_NUMBER] [EMAIL_ADDRESS][DOMAIN_NA…"
type textarea "[PERSON_NAME] Amazonia Summer Camp LLC [PHONE_NUMBER] [EMAIL_ADDRESS][DOMAIN_NA…"
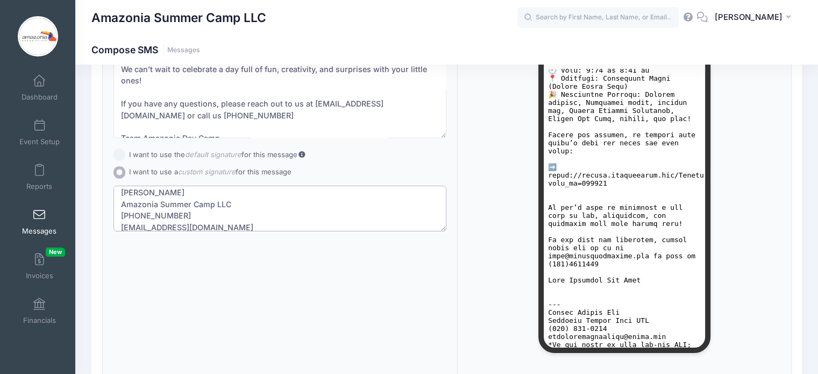
scroll to position [0, 0]
drag, startPoint x: 275, startPoint y: 221, endPoint x: 114, endPoint y: 189, distance: 164.5
click at [114, 189] on textarea "[PERSON_NAME] Amazonia Summer Camp LLC [PHONE_NUMBER] [EMAIL_ADDRESS][DOMAIN_NA…" at bounding box center [279, 209] width 333 height 46
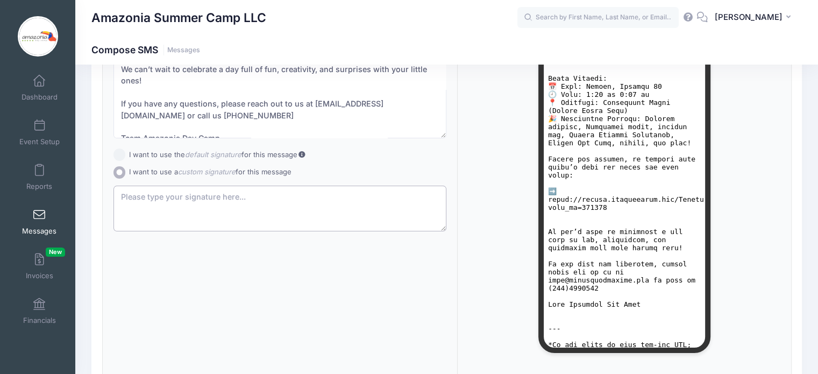
scroll to position [139, 0]
click at [118, 151] on input "I want to use the default signature for this message" at bounding box center [119, 154] width 12 height 12
radio input "true"
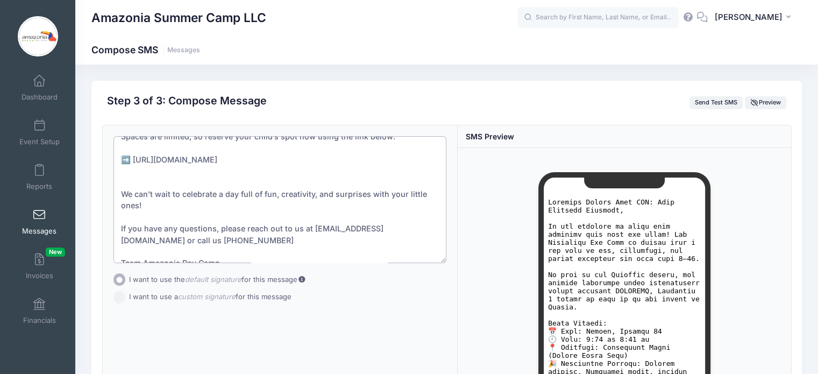
scroll to position [0, 0]
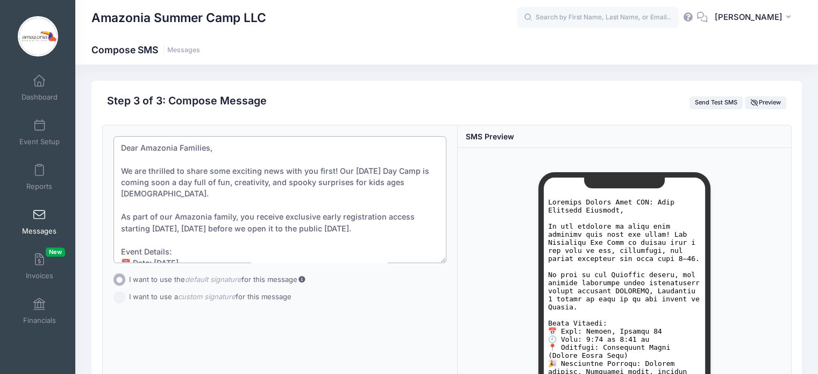
click at [119, 147] on textarea "Dear Amazonia Families, We are thrilled to share some exciting news with you fi…" at bounding box center [279, 199] width 333 height 127
paste textarea "🎃 Exclusive Early Access: [DATE] Day Camp Registration Opens [DATE]!"
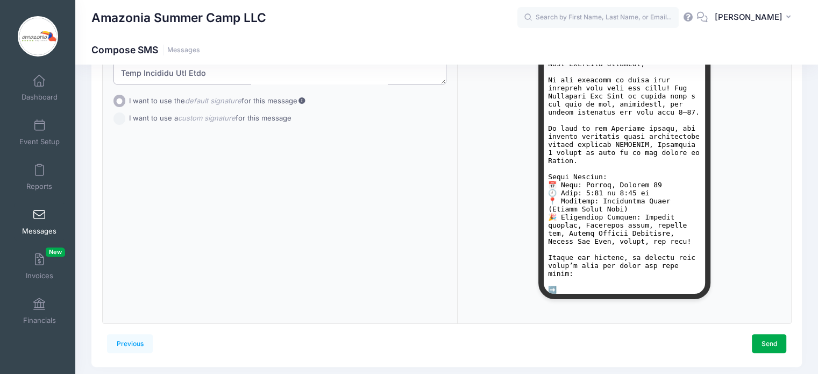
scroll to position [211, 0]
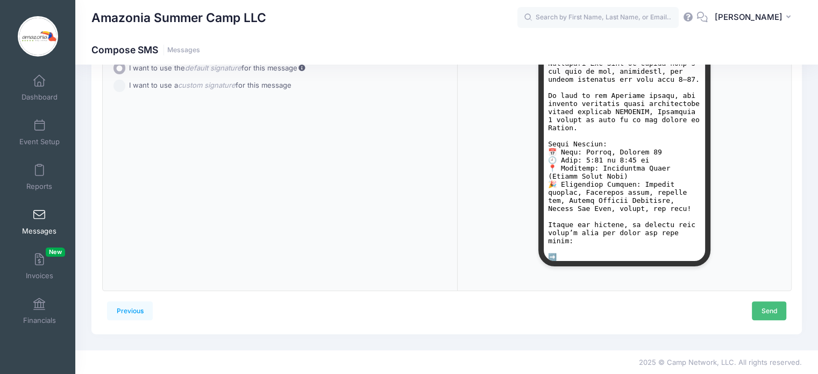
type textarea "🎃 Loremipsu Dolor Sitame: Consectet Adi Elit Seddoeiusmod Tempo Incididu! Utla …"
click at [767, 307] on link "Send" at bounding box center [769, 310] width 34 height 18
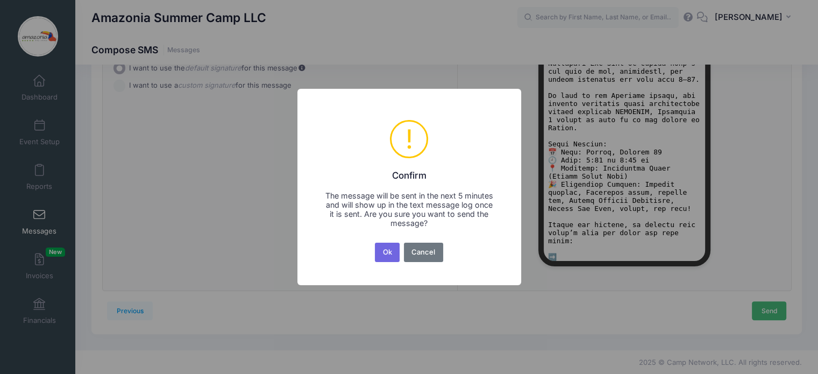
scroll to position [0, 0]
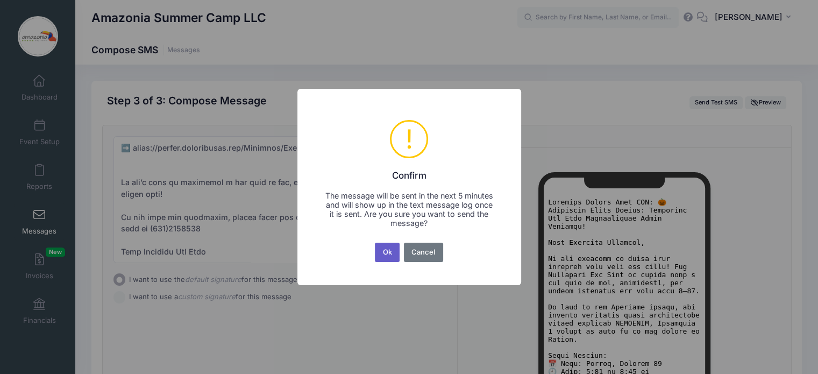
click at [389, 251] on button "Ok" at bounding box center [387, 252] width 25 height 19
